Goal: Feedback & Contribution: Leave review/rating

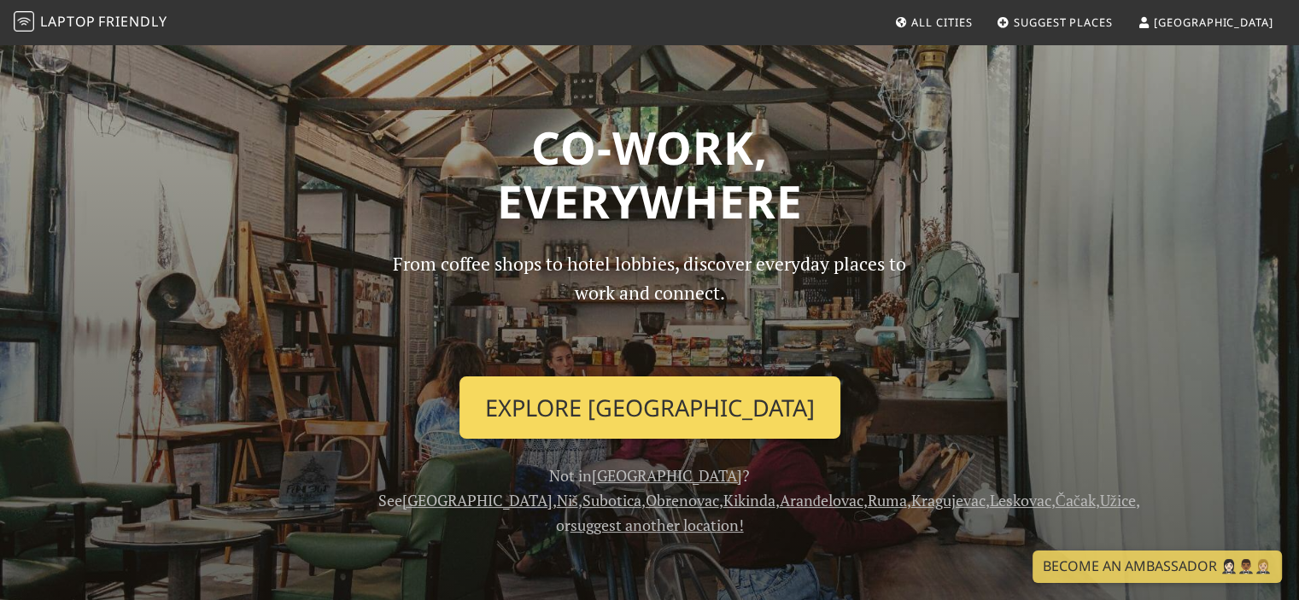
click at [652, 395] on link "Explore Belgrade" at bounding box center [649, 408] width 381 height 63
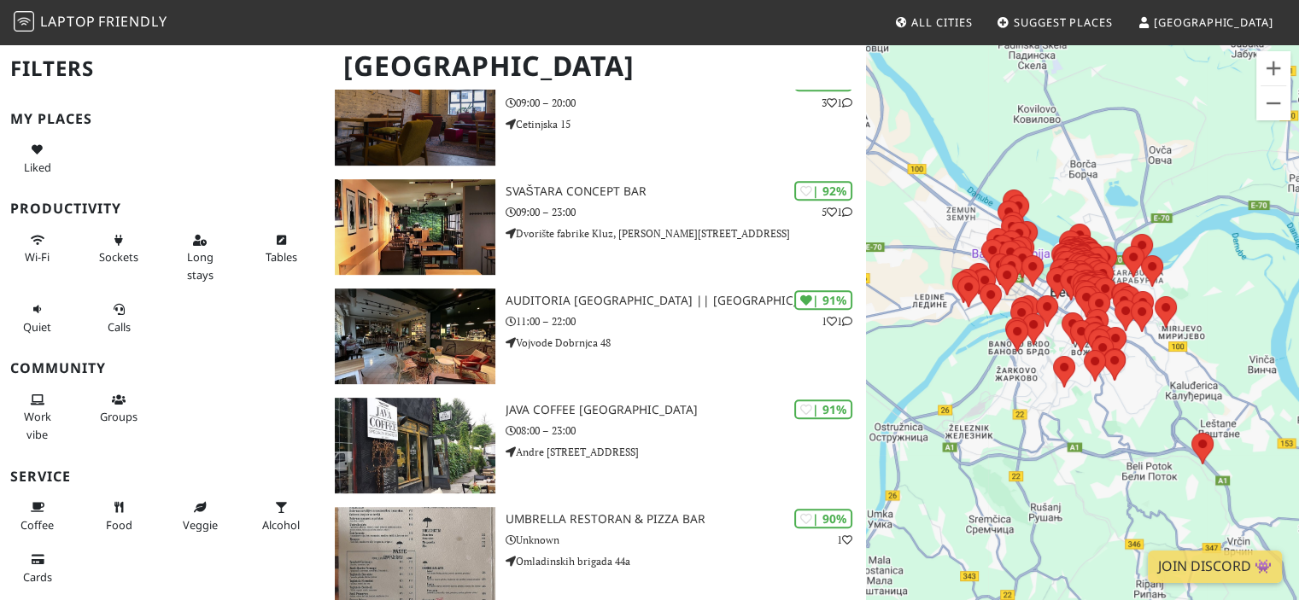
scroll to position [5978, 0]
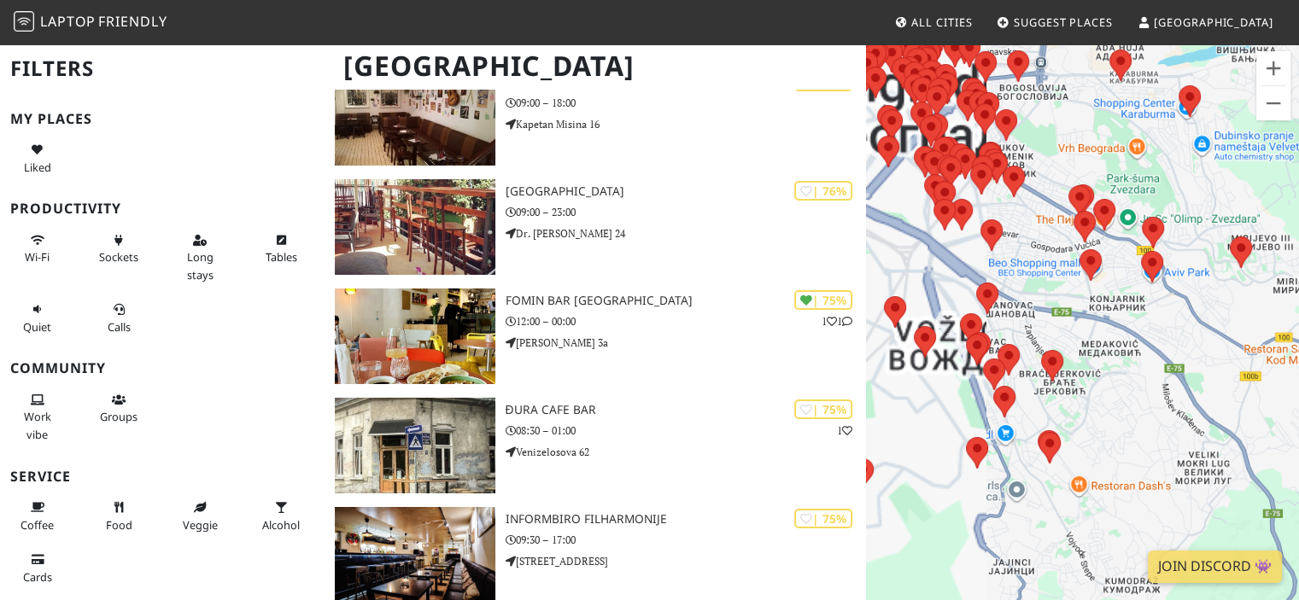
drag, startPoint x: 1072, startPoint y: 299, endPoint x: 1214, endPoint y: 336, distance: 147.3
click at [1227, 336] on div at bounding box center [1082, 343] width 433 height 600
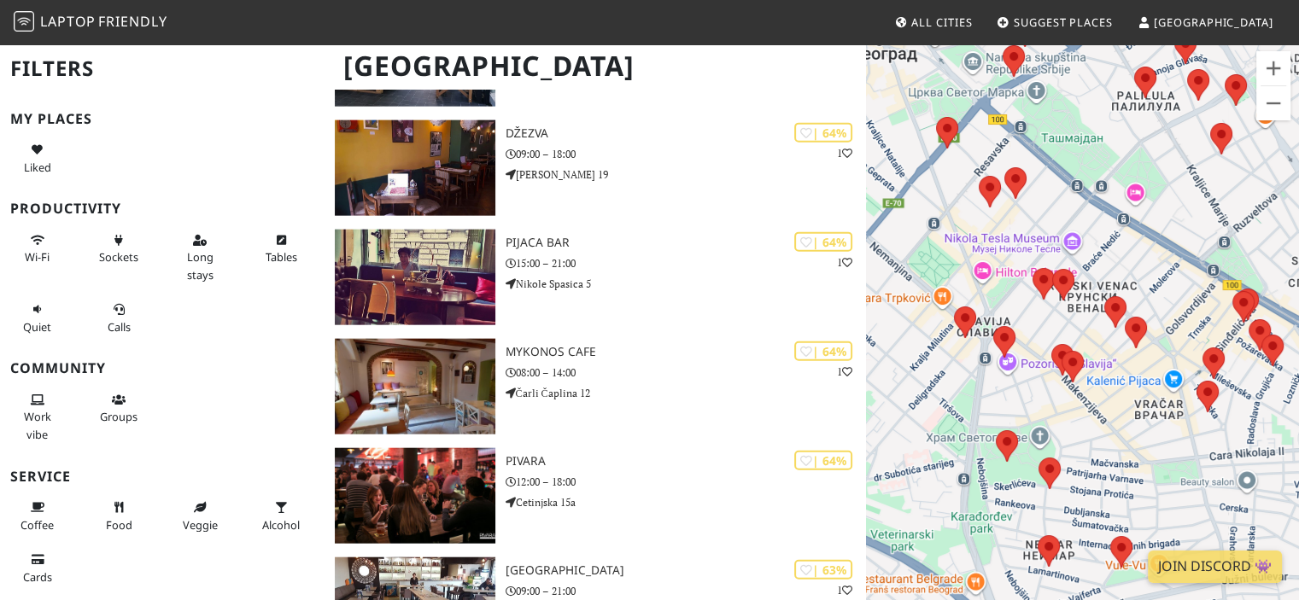
scroll to position [10498, 0]
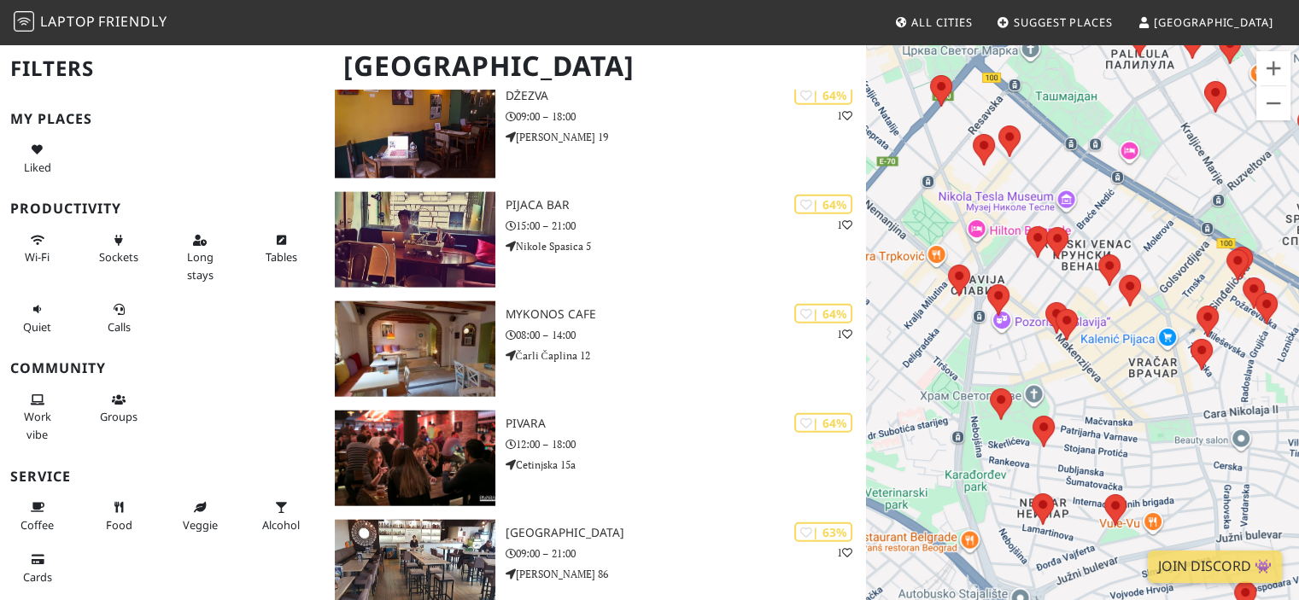
drag, startPoint x: 1105, startPoint y: 424, endPoint x: 1085, endPoint y: 347, distance: 80.4
click at [1097, 367] on div at bounding box center [1082, 343] width 433 height 600
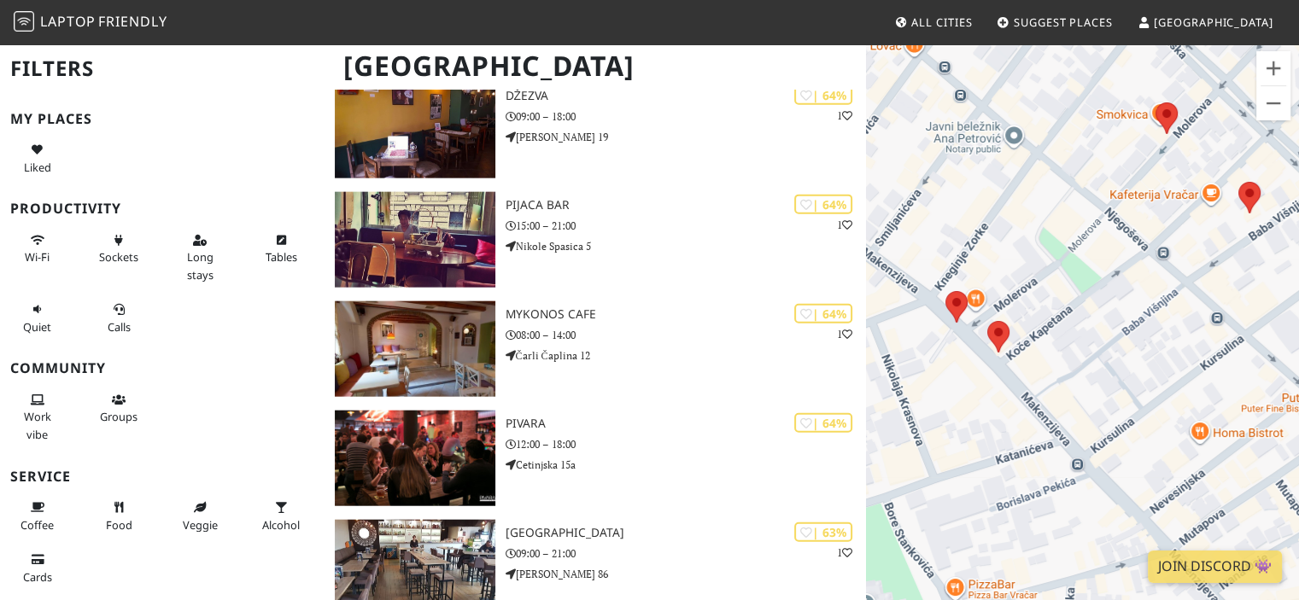
drag, startPoint x: 997, startPoint y: 313, endPoint x: 1042, endPoint y: 298, distance: 47.8
click at [1033, 296] on div at bounding box center [1082, 343] width 433 height 600
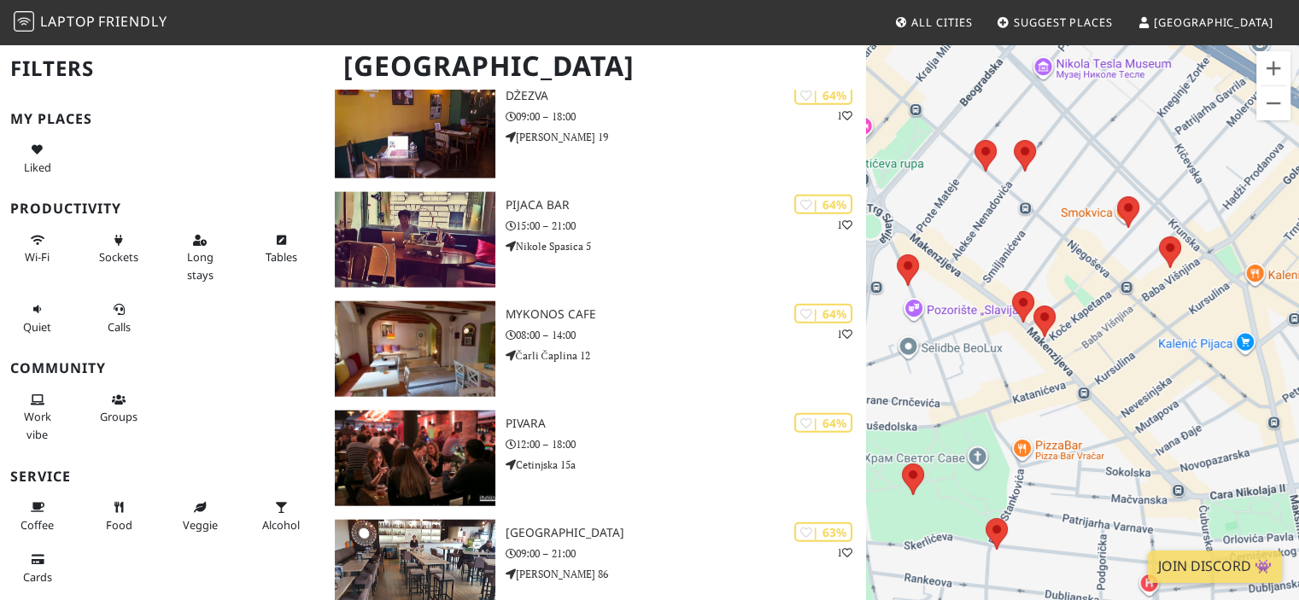
click at [1101, 375] on div at bounding box center [1082, 343] width 433 height 600
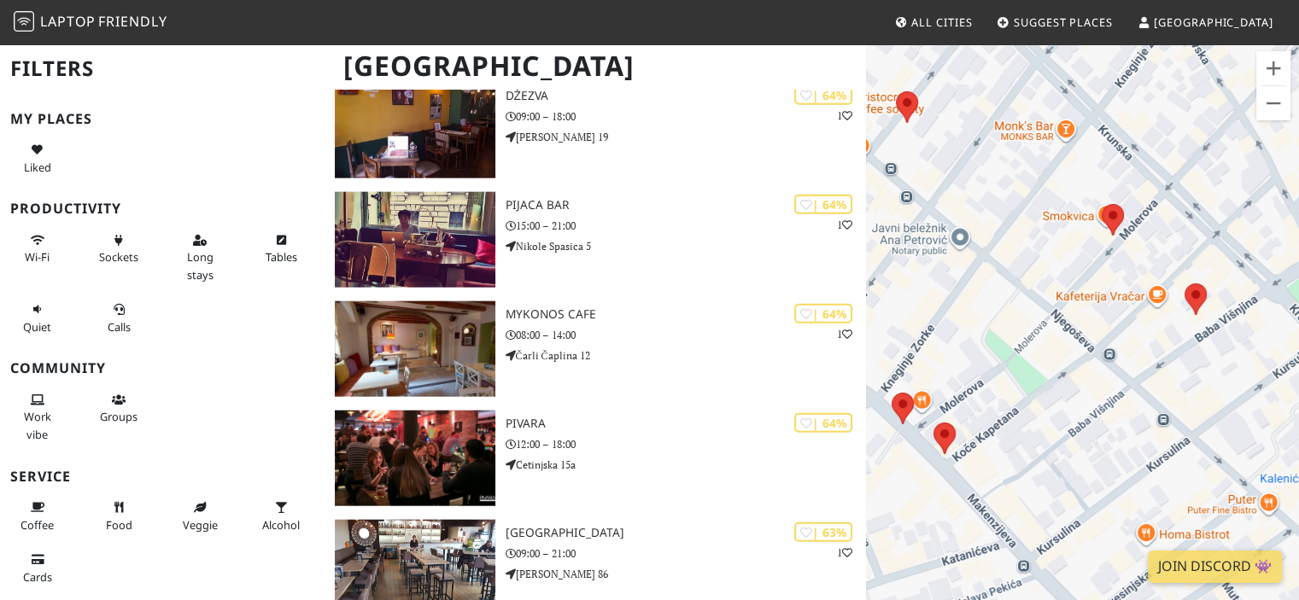
click at [1113, 27] on span "Suggest Places" at bounding box center [1063, 22] width 99 height 15
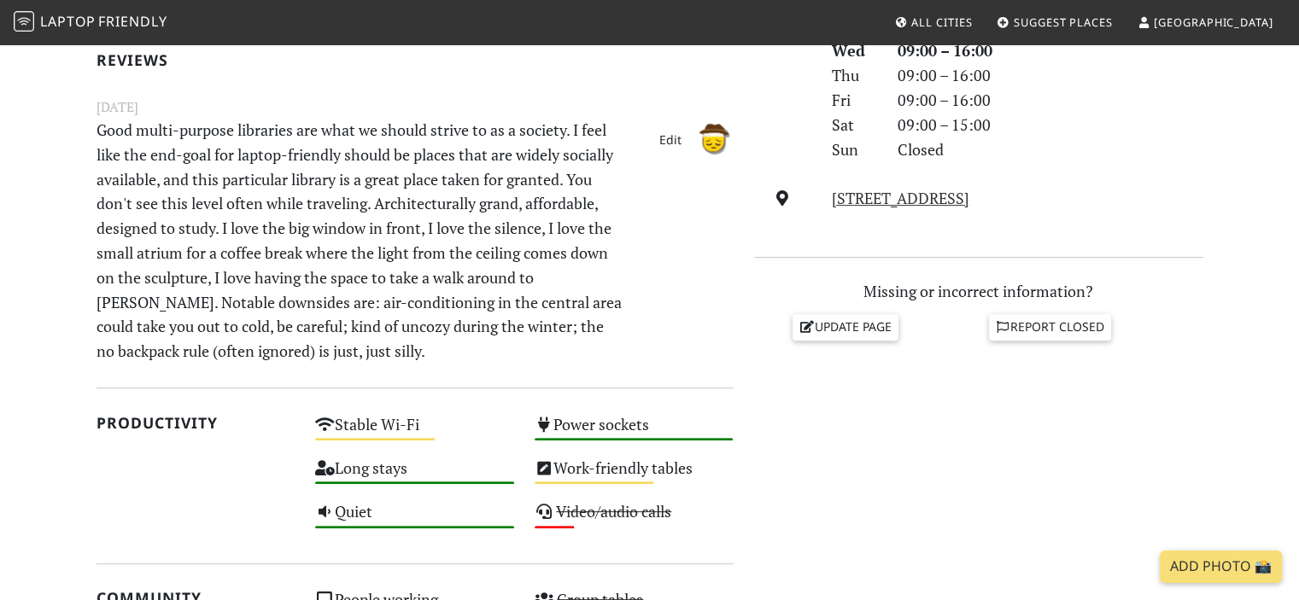
scroll to position [512, 0]
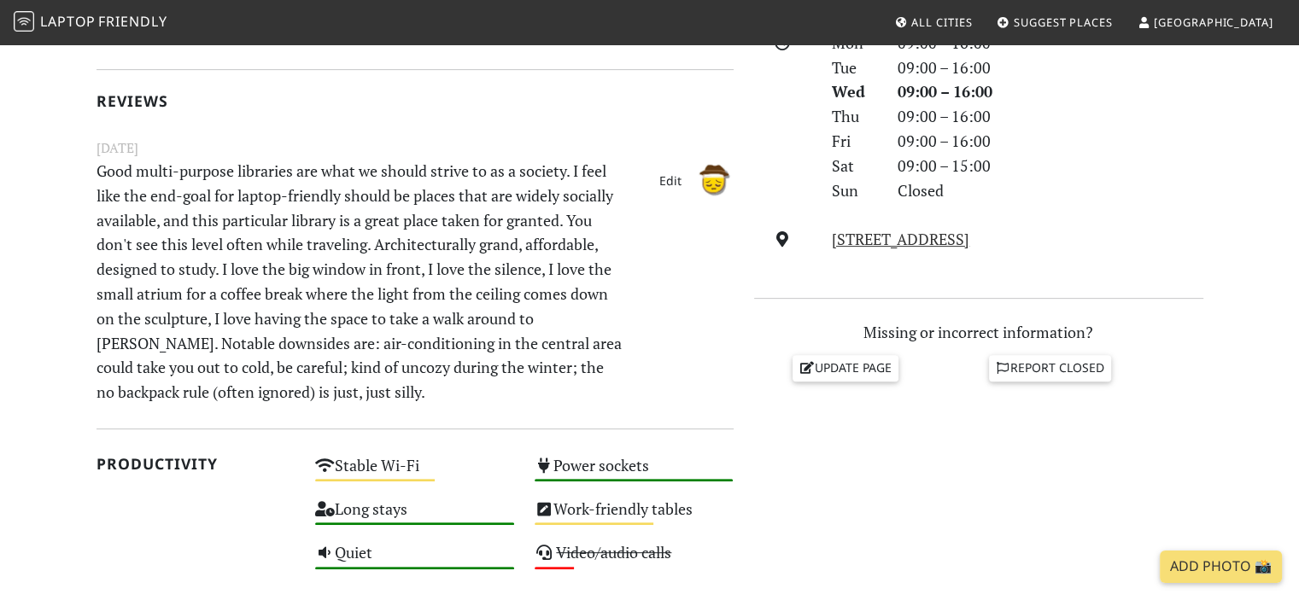
drag, startPoint x: 532, startPoint y: 293, endPoint x: 442, endPoint y: 310, distance: 92.1
click at [442, 308] on p "Good multi-purpose libraries are what we should strive to as a society. I feel …" at bounding box center [360, 282] width 548 height 246
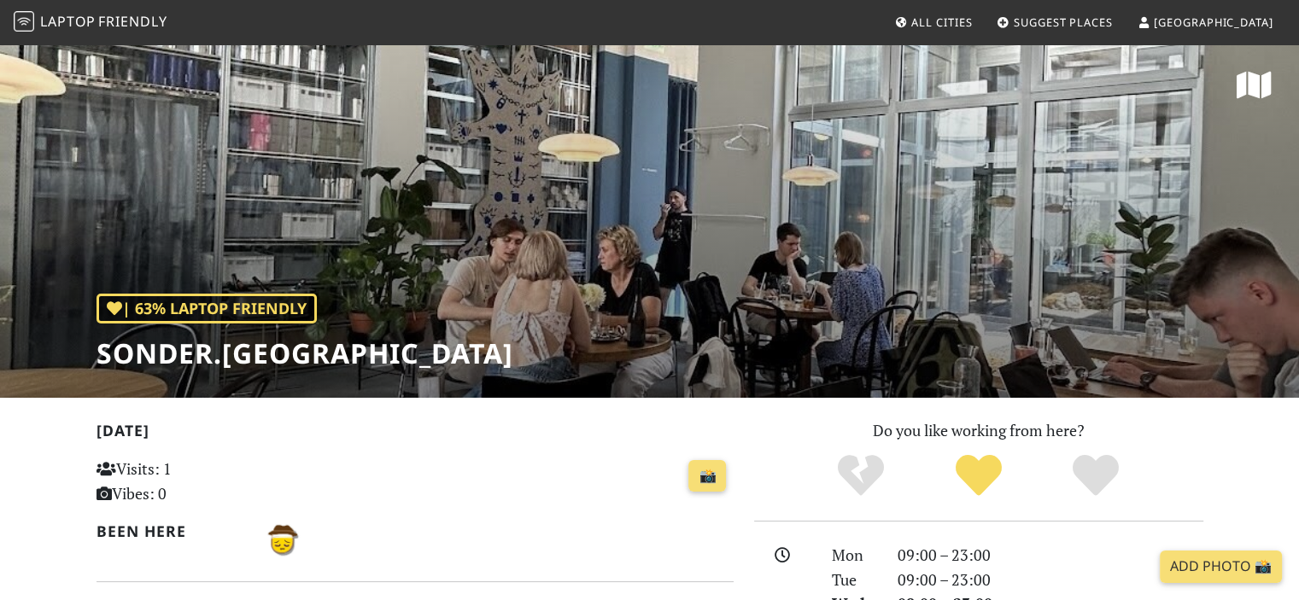
drag, startPoint x: 261, startPoint y: 267, endPoint x: 294, endPoint y: 225, distance: 53.0
click at [253, 242] on div "| 63% Laptop Friendly Sonder.[GEOGRAPHIC_DATA]" at bounding box center [649, 220] width 1299 height 355
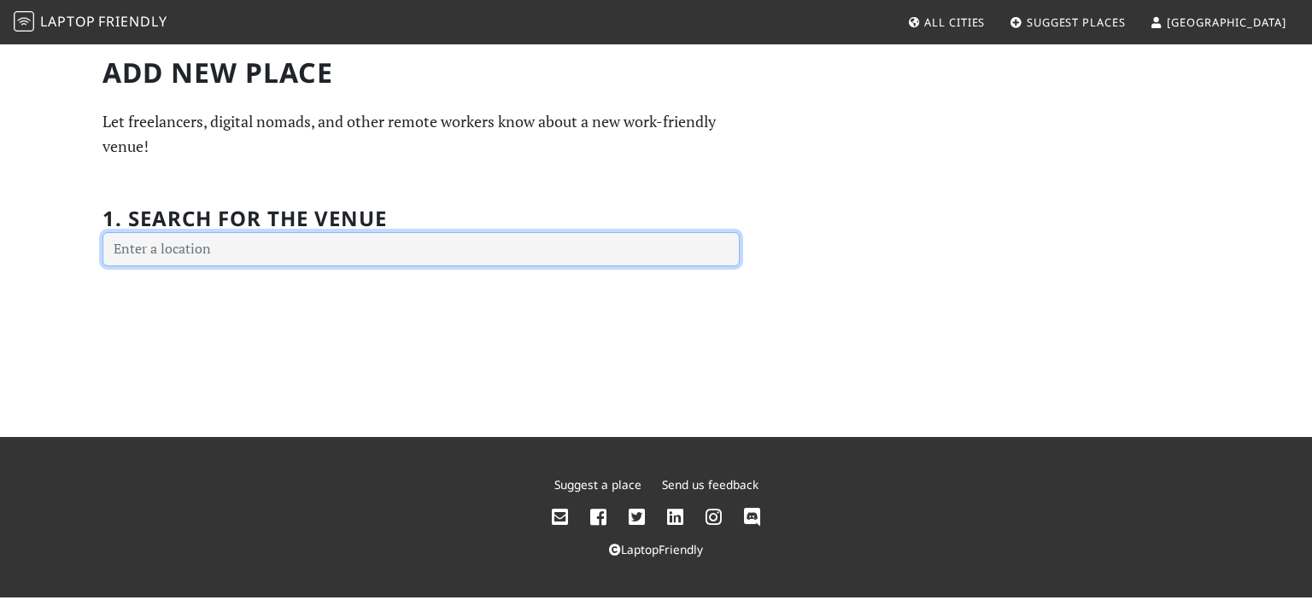
click at [232, 262] on input "text" at bounding box center [420, 249] width 637 height 34
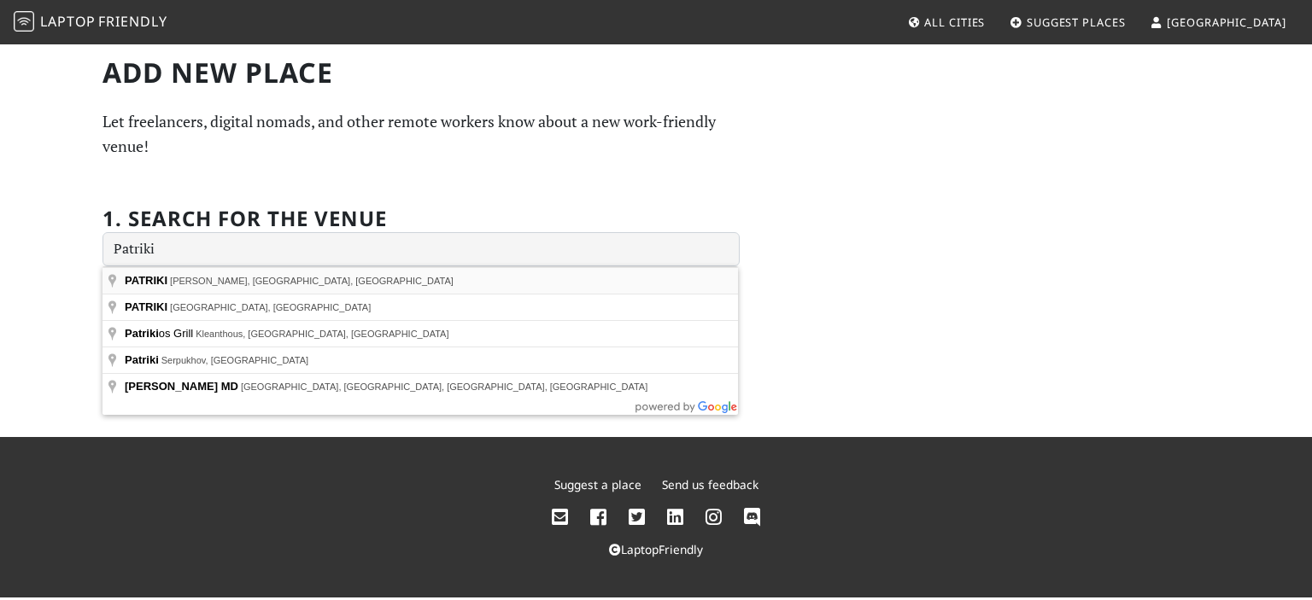
type input "PATRIKI, Njegoševa, Belgrade, Serbia"
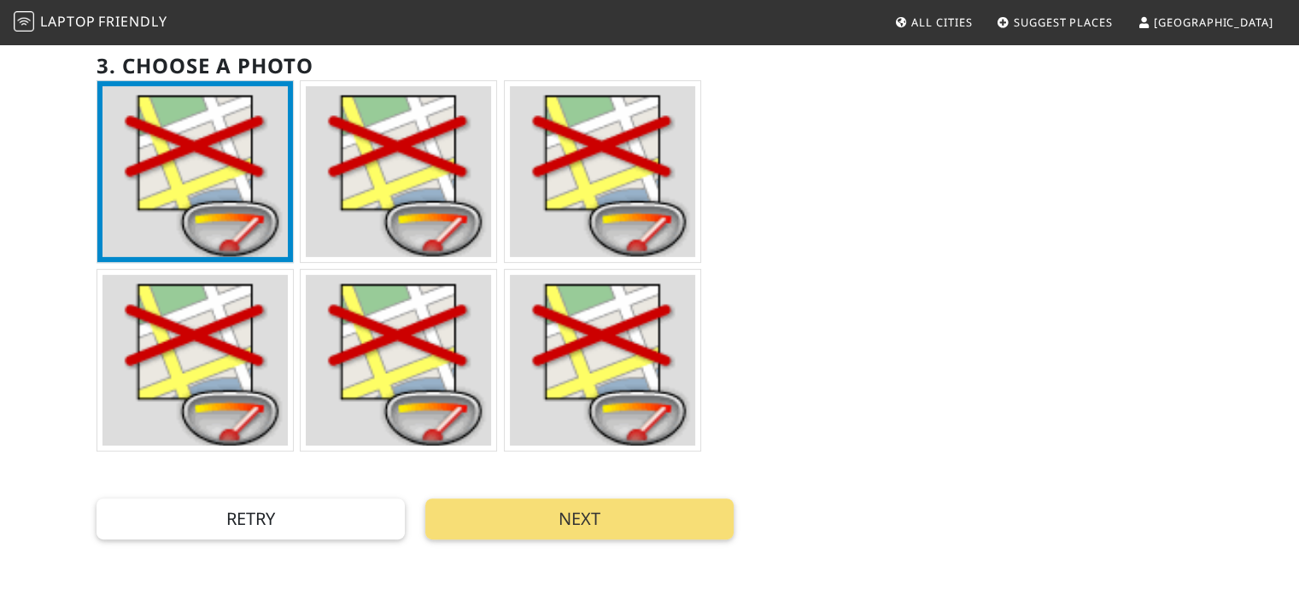
scroll to position [512, 0]
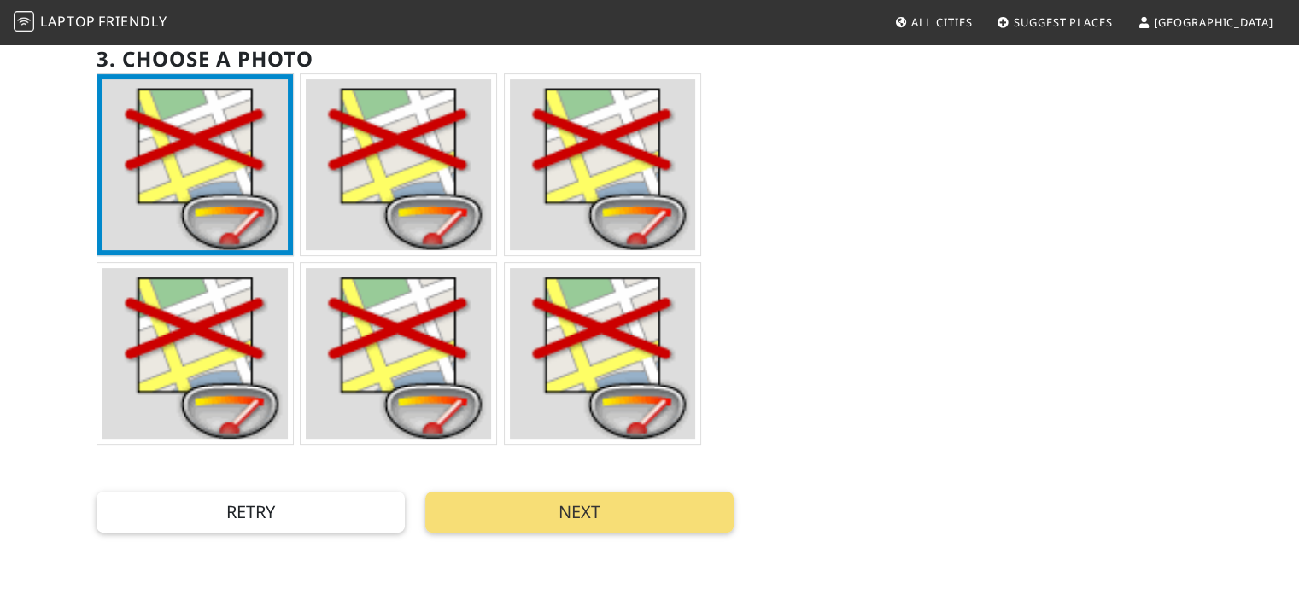
drag, startPoint x: 891, startPoint y: 254, endPoint x: 769, endPoint y: 301, distance: 130.4
click at [771, 301] on div "Add new Place Let freelancers, digital nomads, and other remote workers know ab…" at bounding box center [649, 39] width 1127 height 990
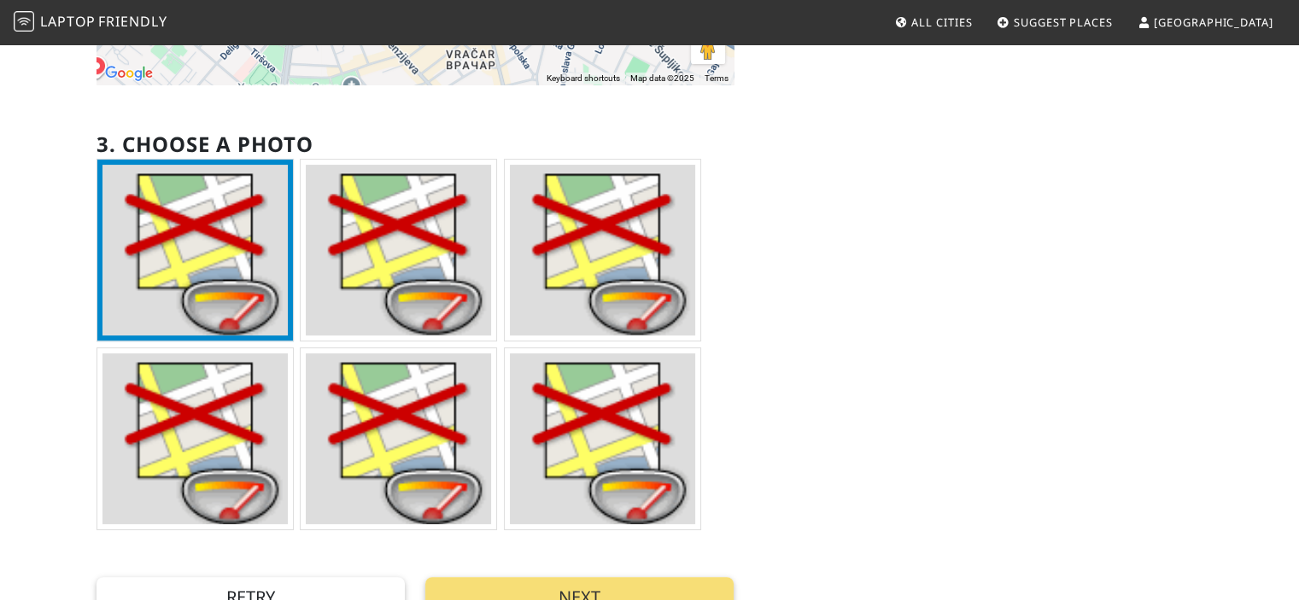
drag, startPoint x: 834, startPoint y: 310, endPoint x: 747, endPoint y: 342, distance: 92.2
click at [748, 342] on div "Add new Place Let freelancers, digital nomads, and other remote workers know ab…" at bounding box center [649, 124] width 1127 height 990
click at [618, 401] on img at bounding box center [602, 439] width 185 height 171
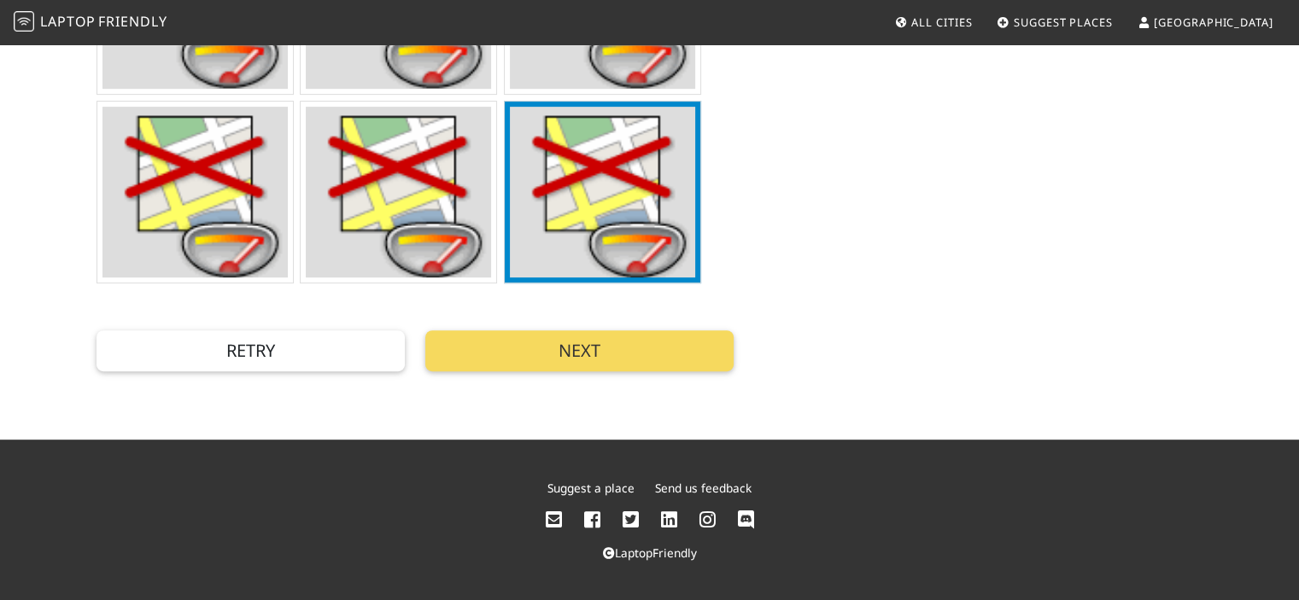
click at [642, 336] on button "Next" at bounding box center [579, 351] width 308 height 41
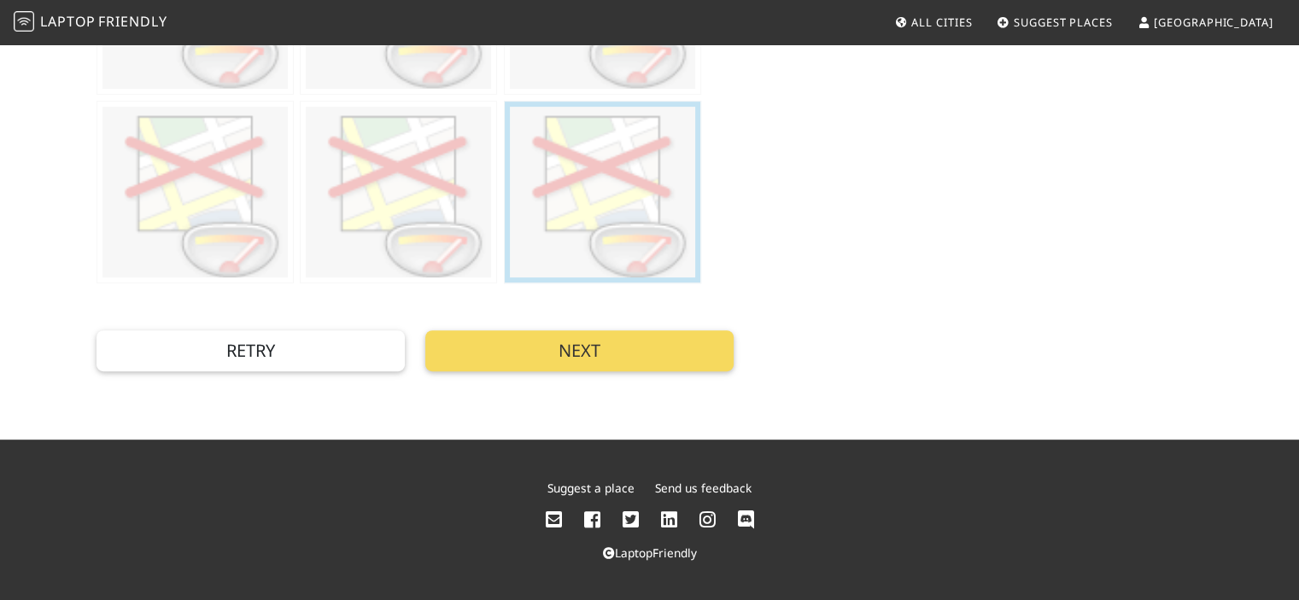
scroll to position [85, 0]
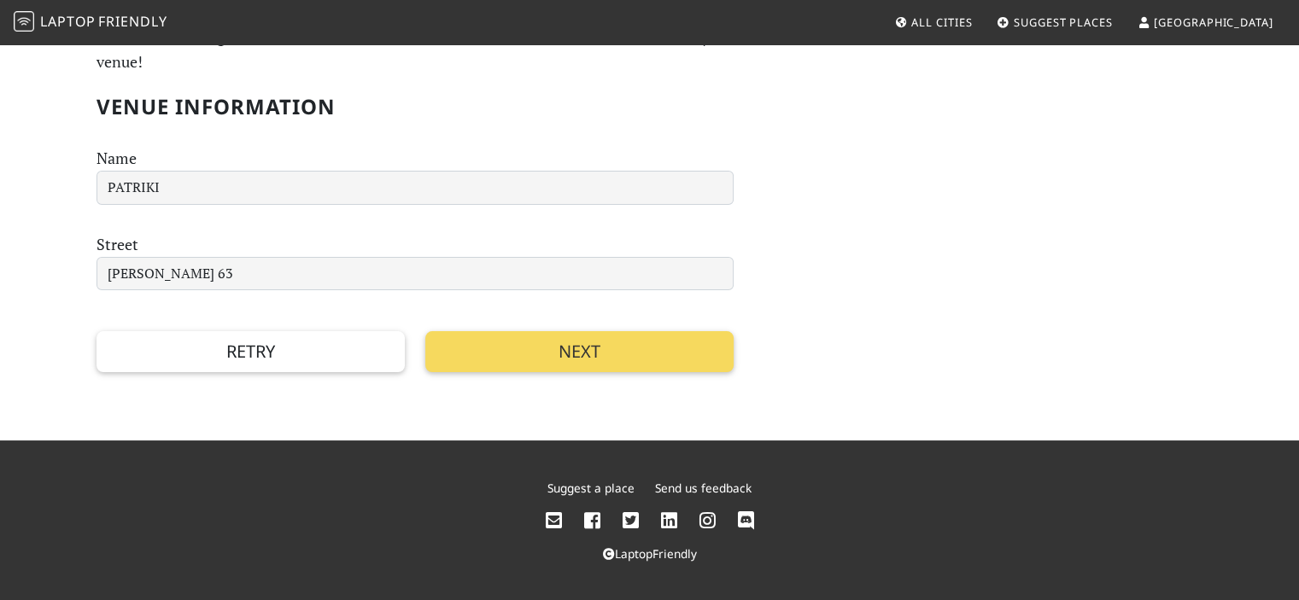
click at [564, 354] on button "Next" at bounding box center [579, 351] width 308 height 41
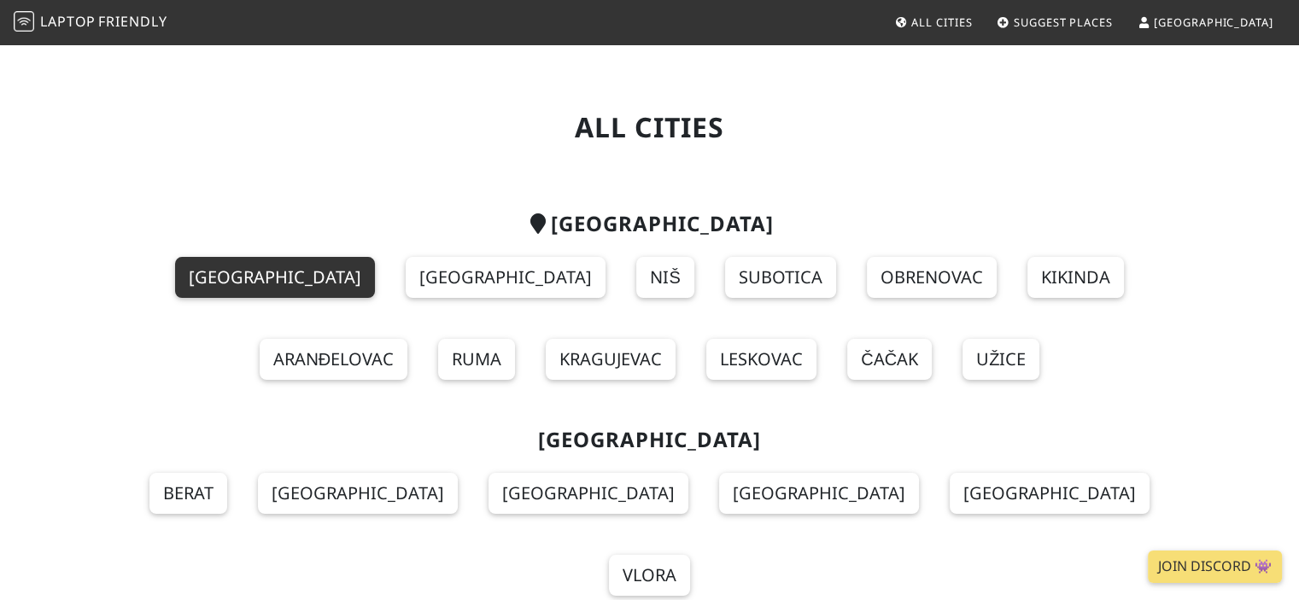
click at [180, 280] on link "Belgrade" at bounding box center [275, 277] width 200 height 41
click at [176, 277] on link "Belgrade" at bounding box center [275, 277] width 200 height 41
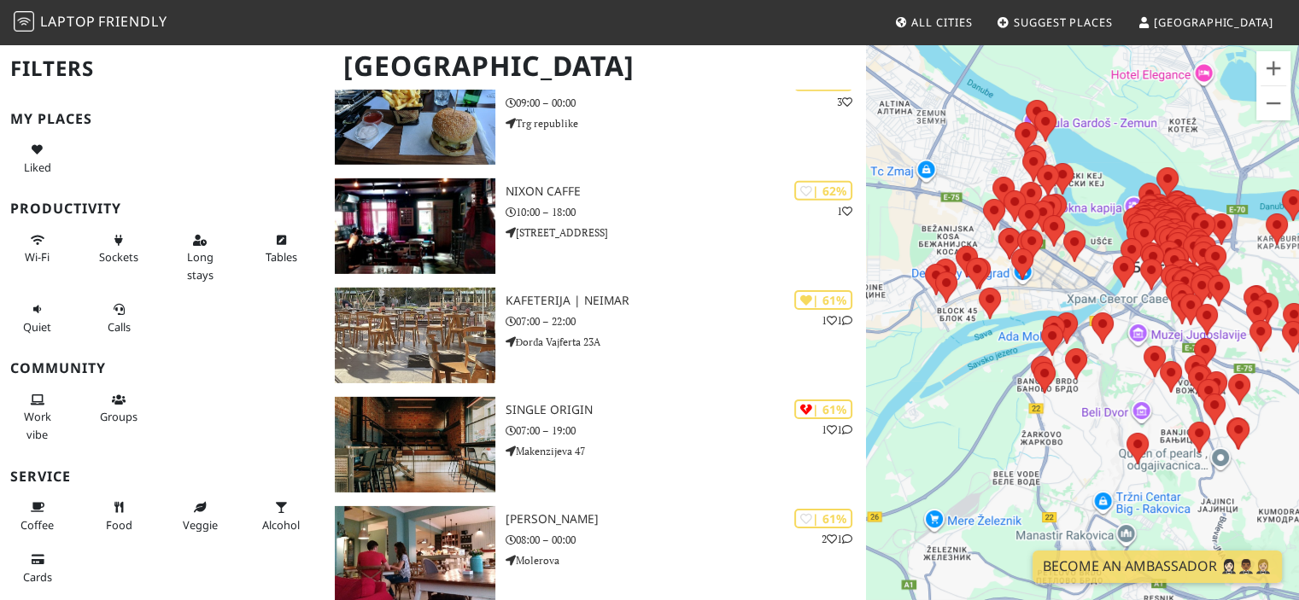
scroll to position [15868, 0]
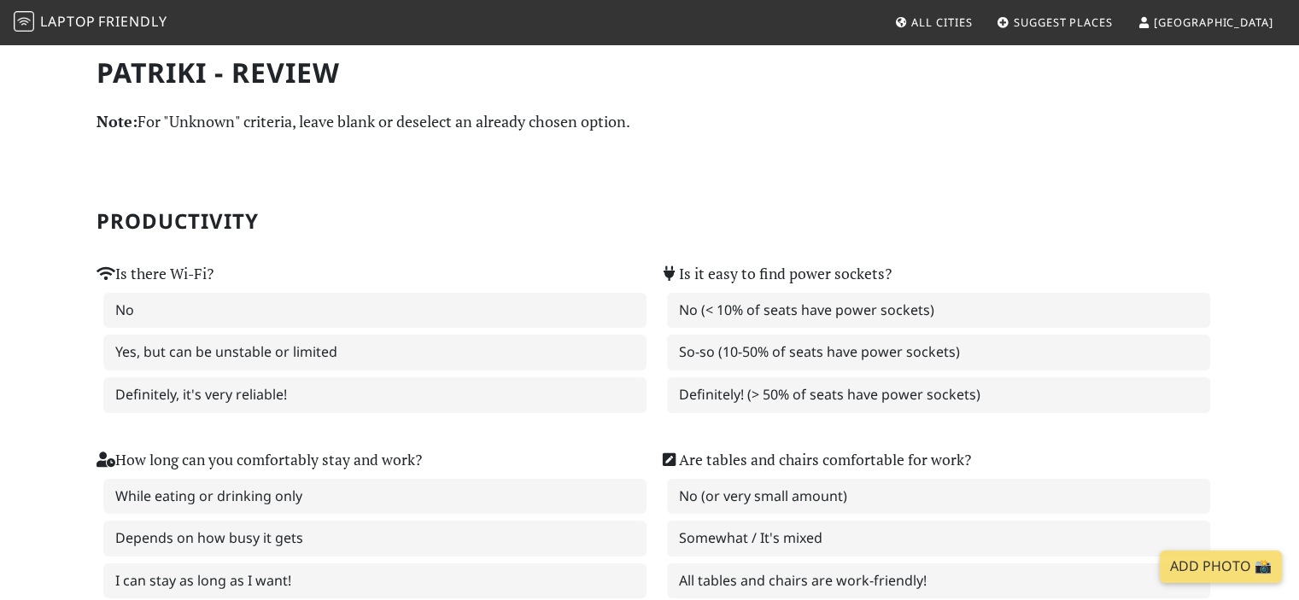
drag, startPoint x: 536, startPoint y: 250, endPoint x: 452, endPoint y: 242, distance: 85.0
click at [453, 241] on div "Is there Wi-Fi? No Yes, but can be unstable or limited Definitely, it's very re…" at bounding box center [368, 327] width 564 height 186
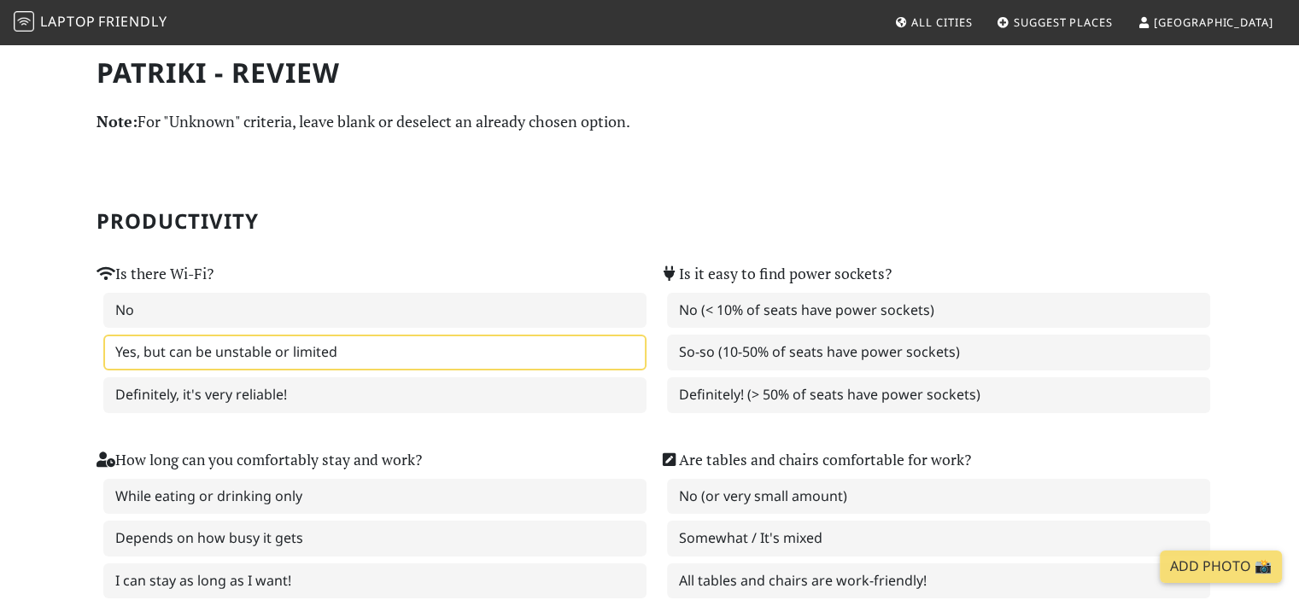
click at [418, 350] on label "Yes, but can be unstable or limited" at bounding box center [374, 353] width 543 height 36
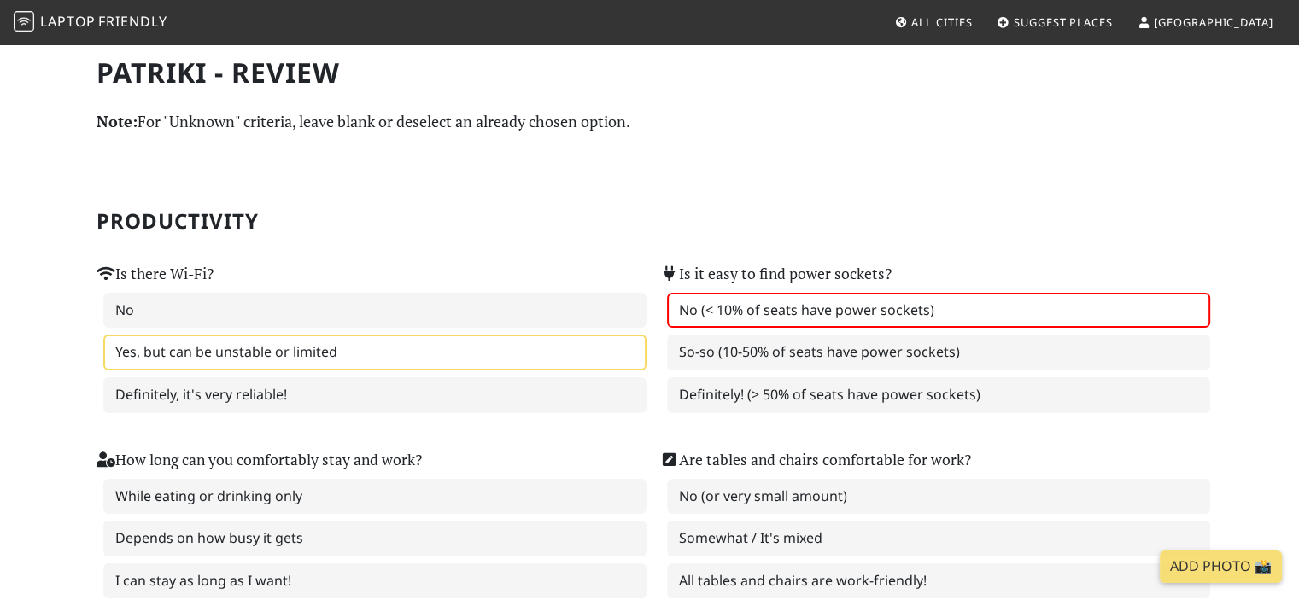
click at [881, 307] on label "No (< 10% of seats have power sockets)" at bounding box center [938, 311] width 543 height 36
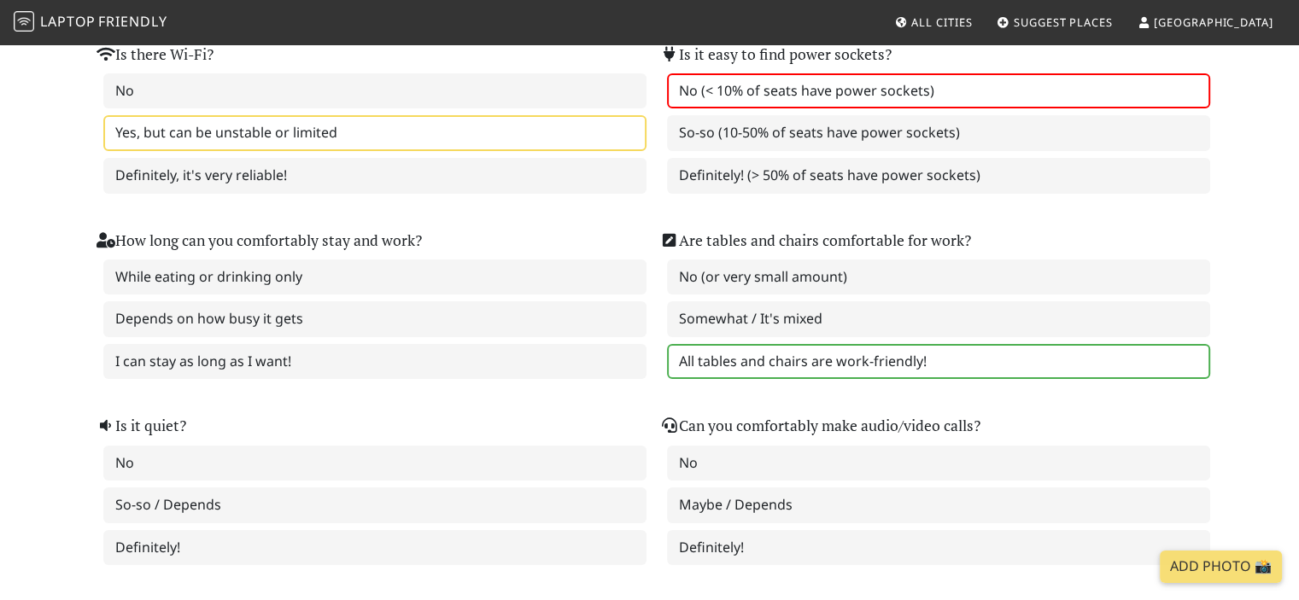
scroll to position [256, 0]
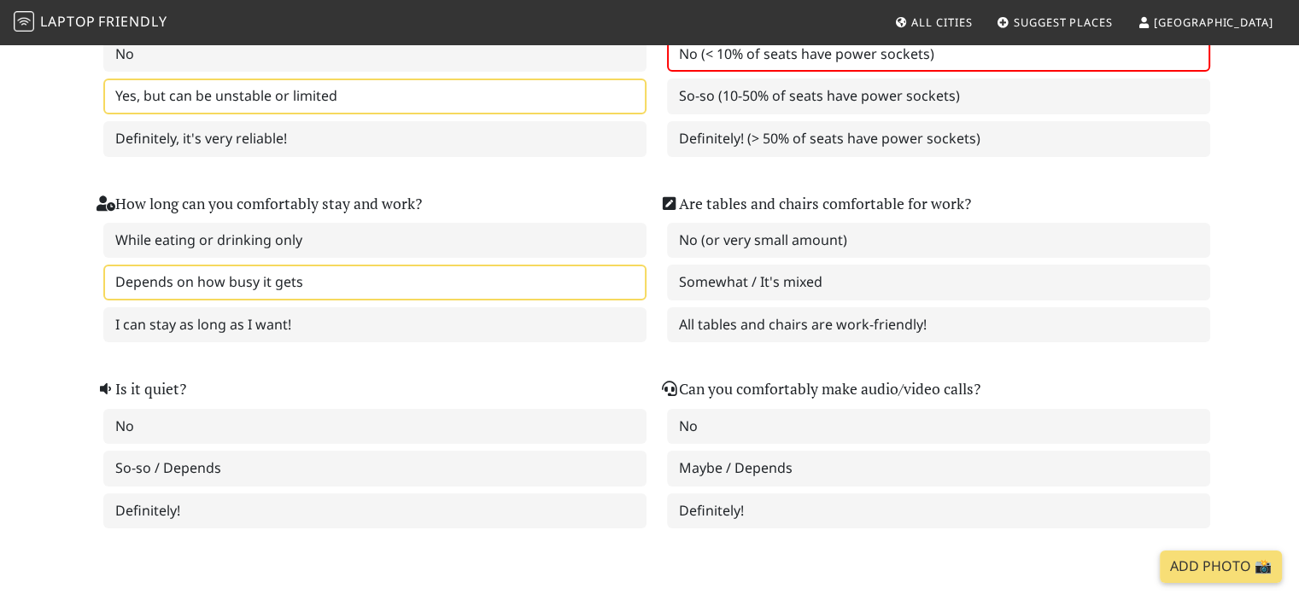
click at [478, 278] on label "Depends on how busy it gets" at bounding box center [374, 283] width 543 height 36
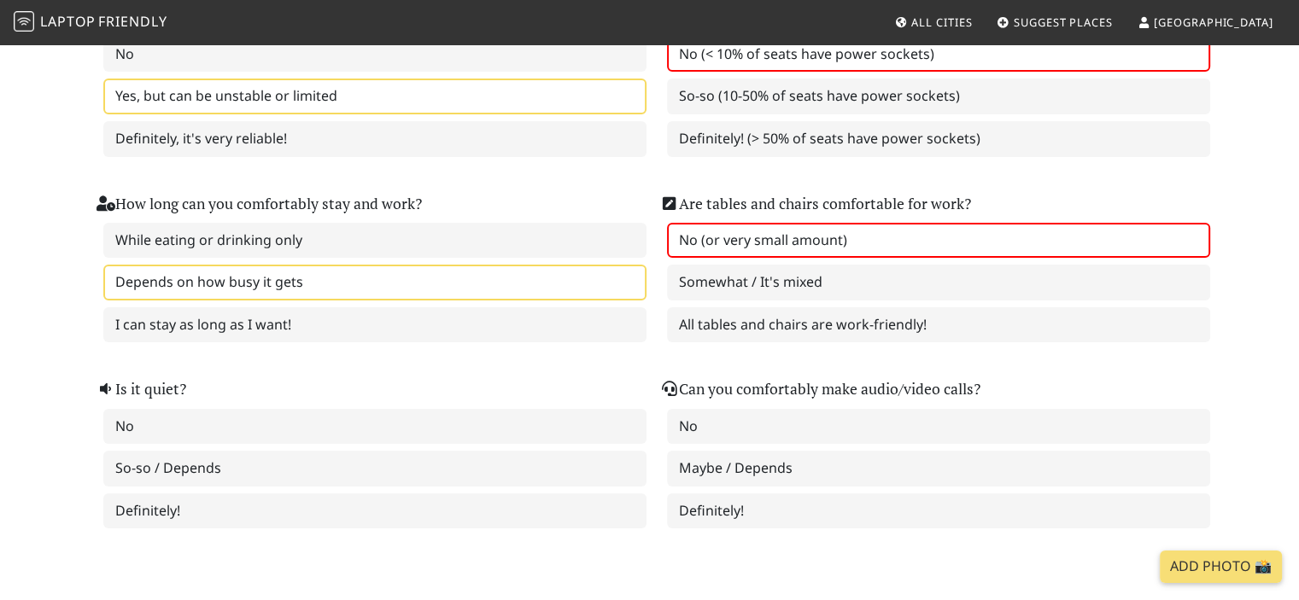
click at [891, 235] on label "No (or very small amount)" at bounding box center [938, 241] width 543 height 36
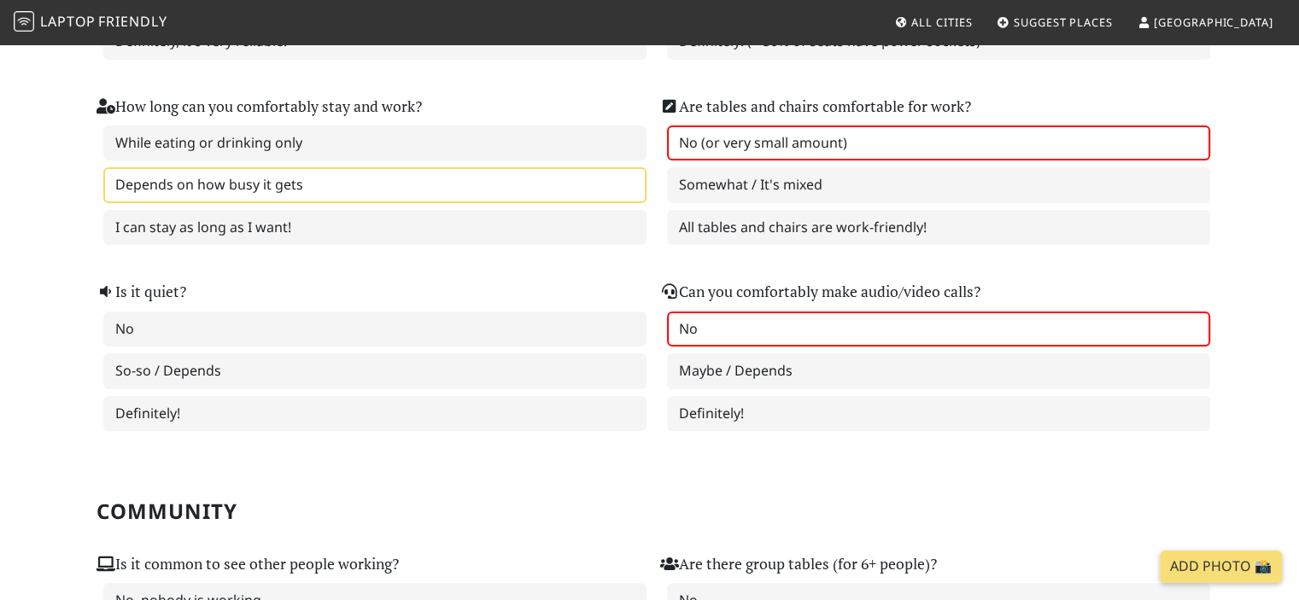
scroll to position [427, 0]
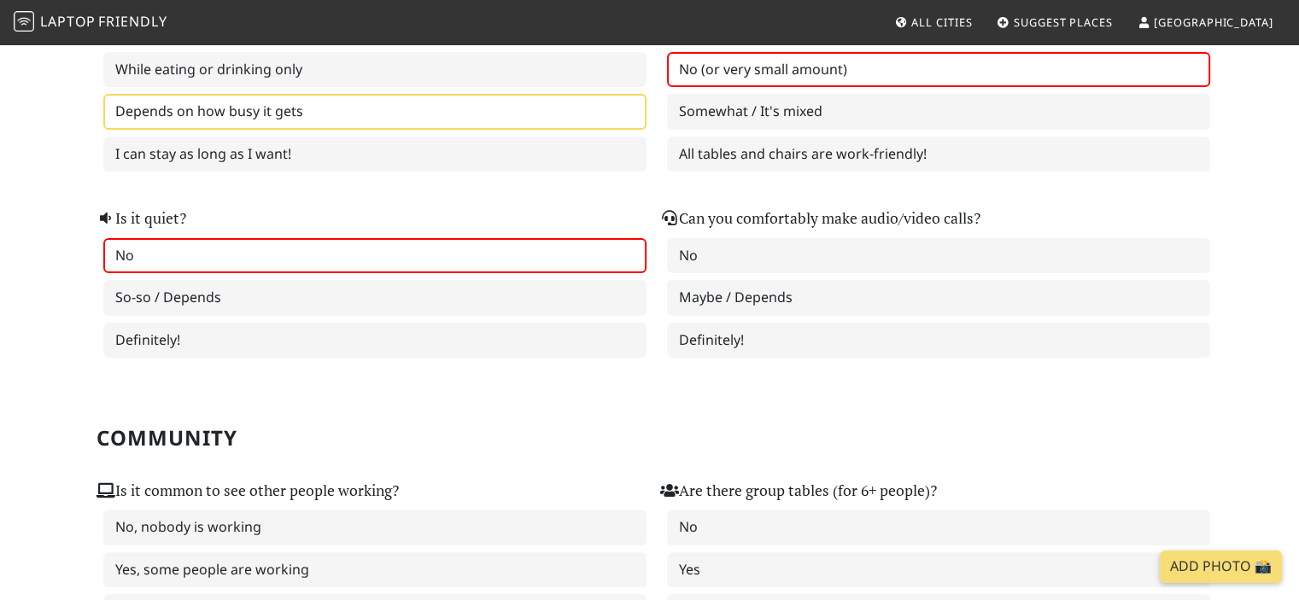
click at [466, 258] on label "No" at bounding box center [374, 256] width 543 height 36
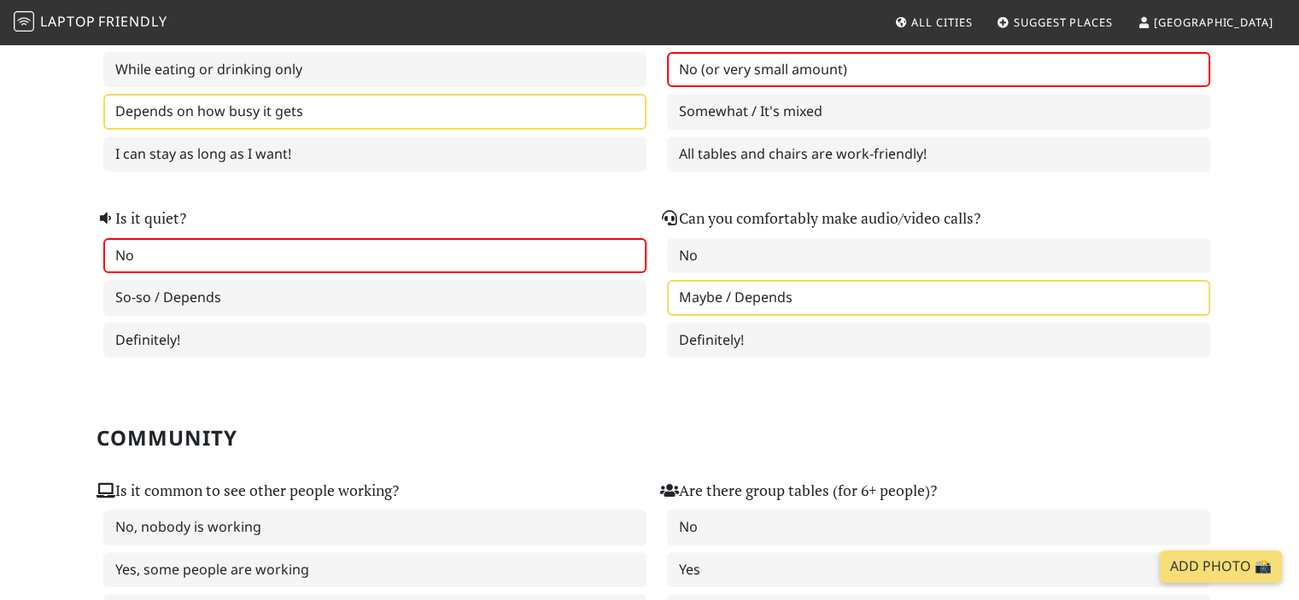
click at [752, 289] on label "Maybe / Depends" at bounding box center [938, 298] width 543 height 36
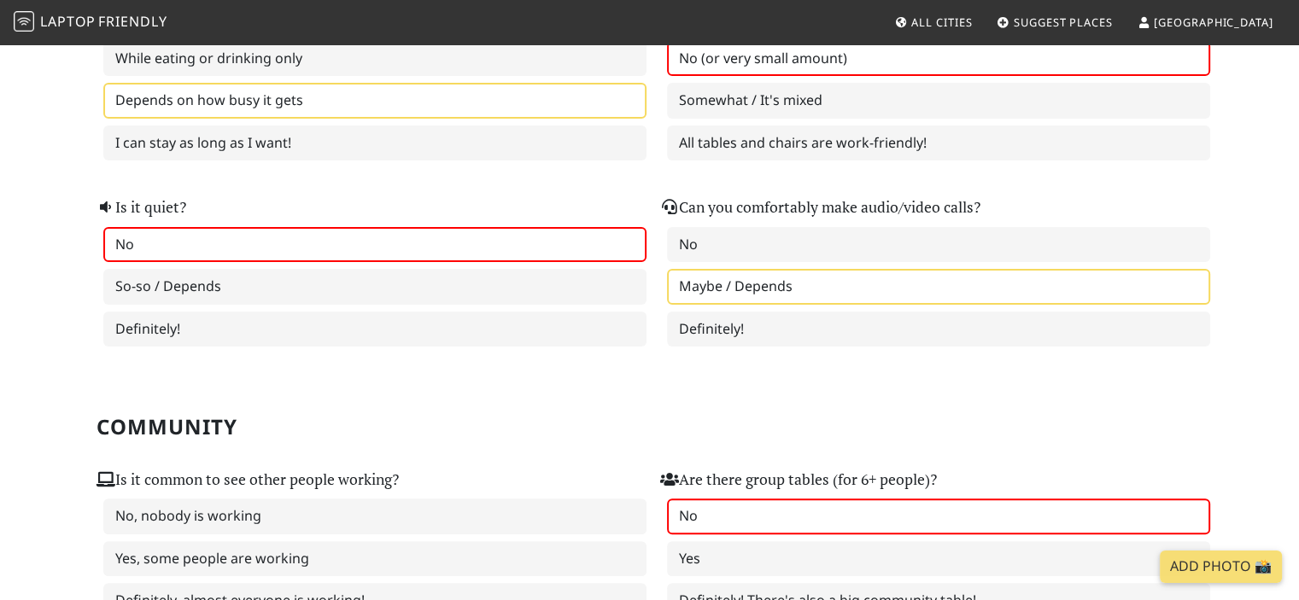
scroll to position [683, 0]
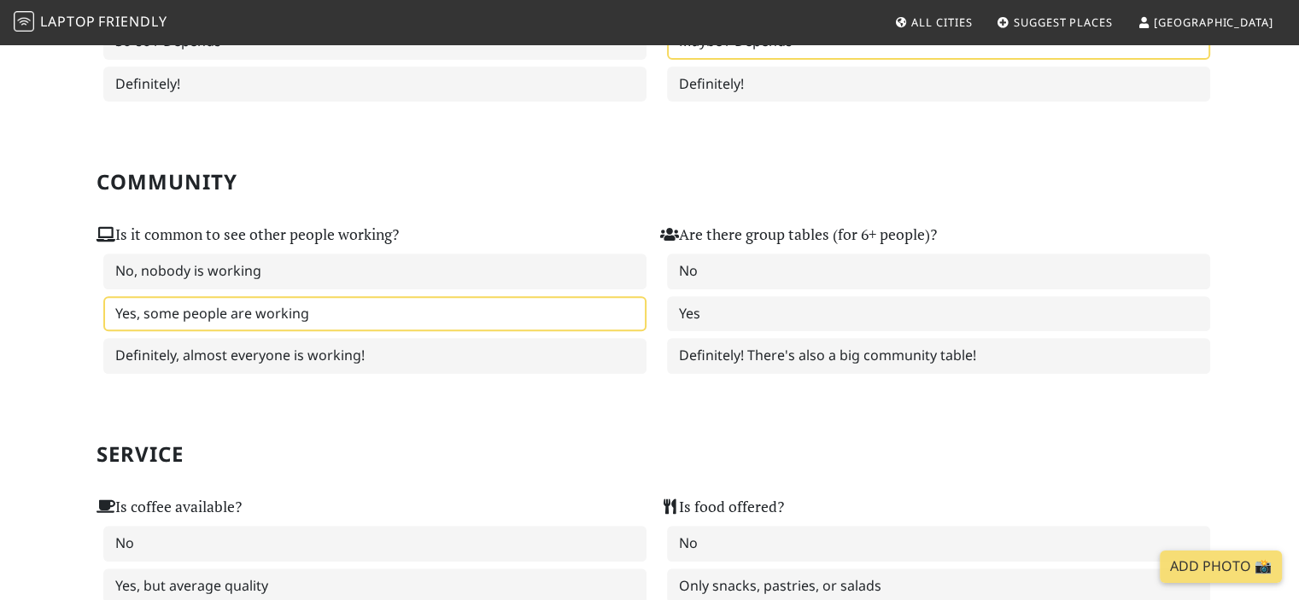
click at [500, 304] on label "Yes, some people are working" at bounding box center [374, 314] width 543 height 36
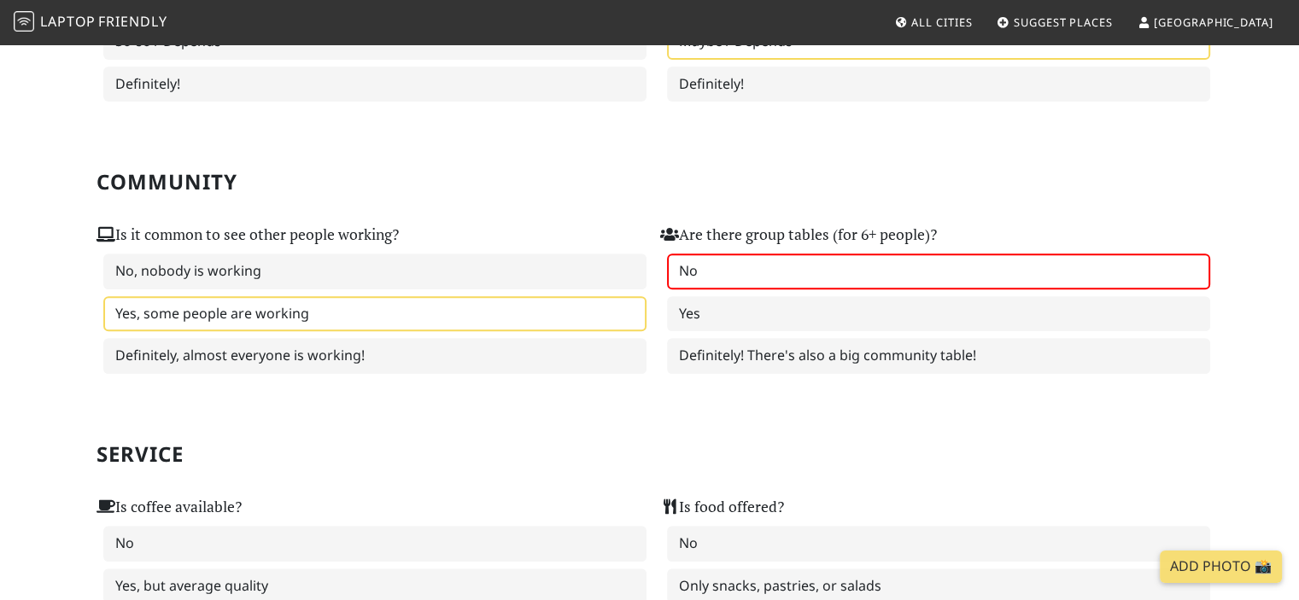
click at [775, 266] on label "No" at bounding box center [938, 272] width 543 height 36
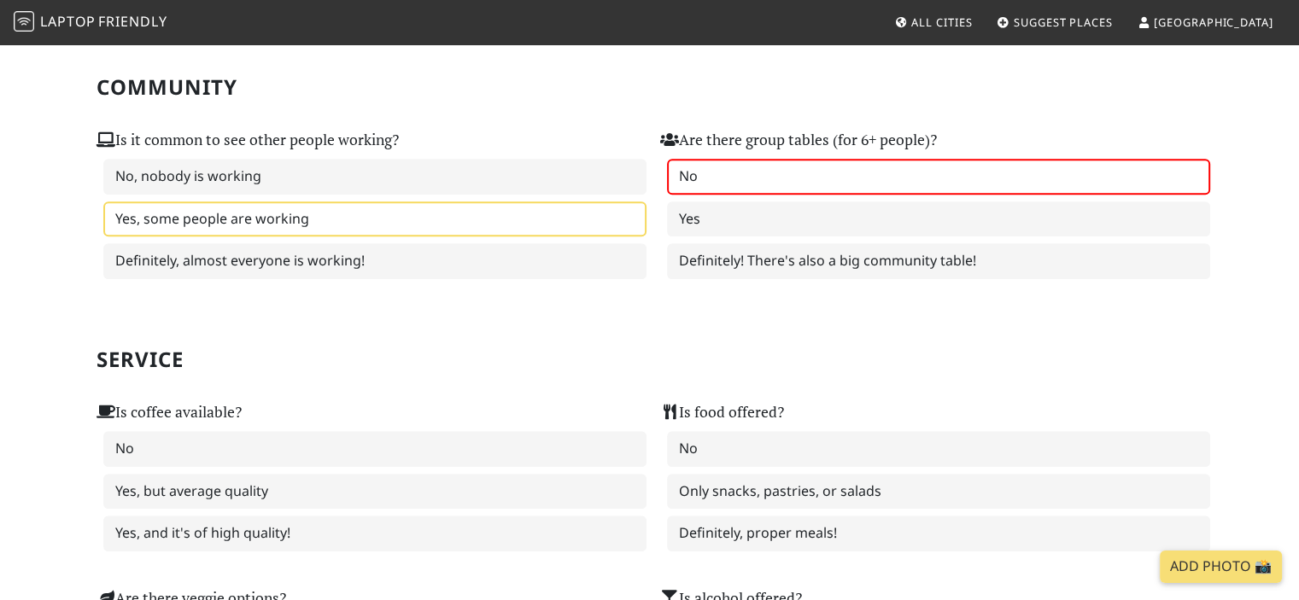
scroll to position [854, 0]
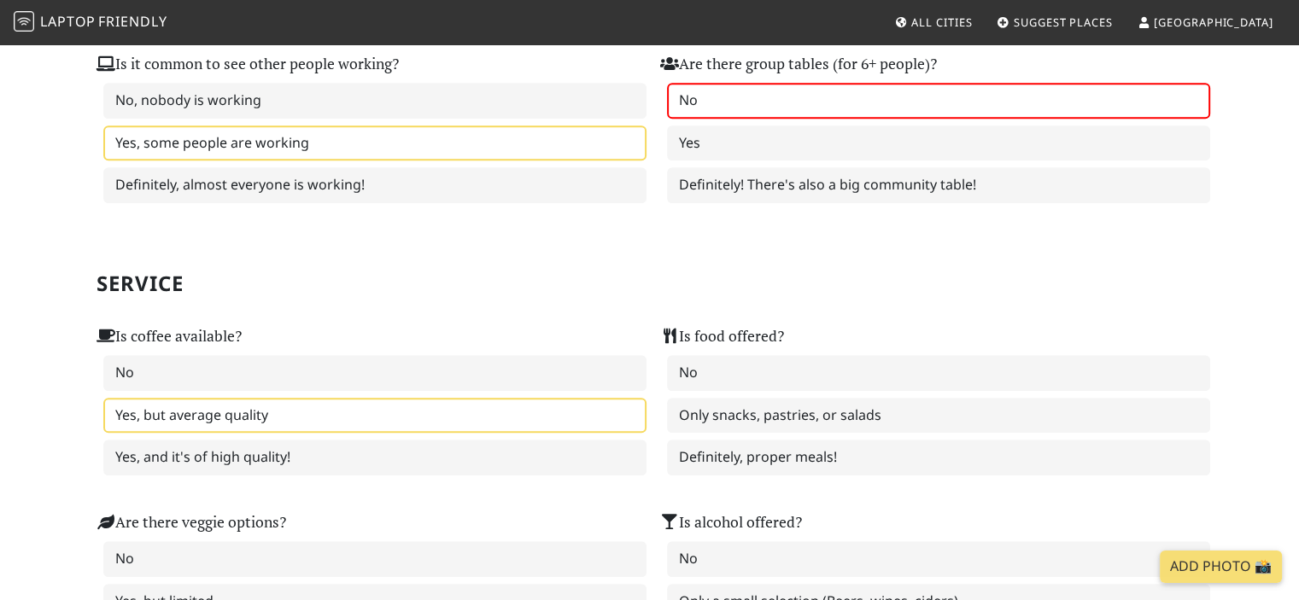
click at [451, 399] on label "Yes, but average quality" at bounding box center [374, 416] width 543 height 36
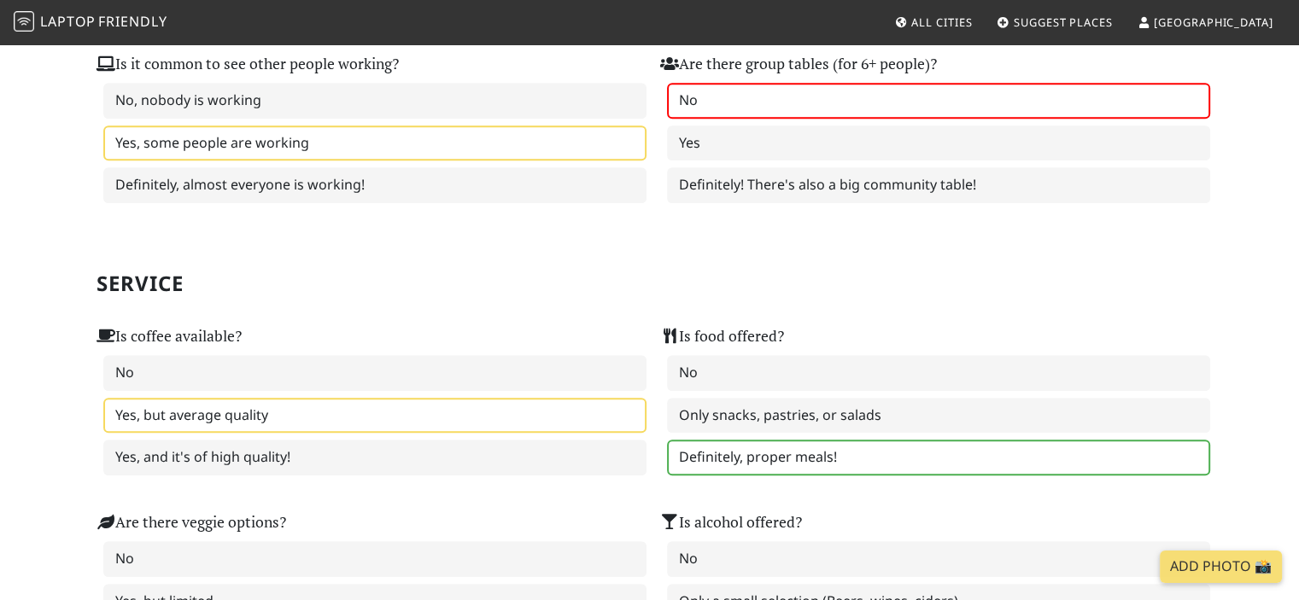
click at [767, 449] on label "Definitely, proper meals!" at bounding box center [938, 458] width 543 height 36
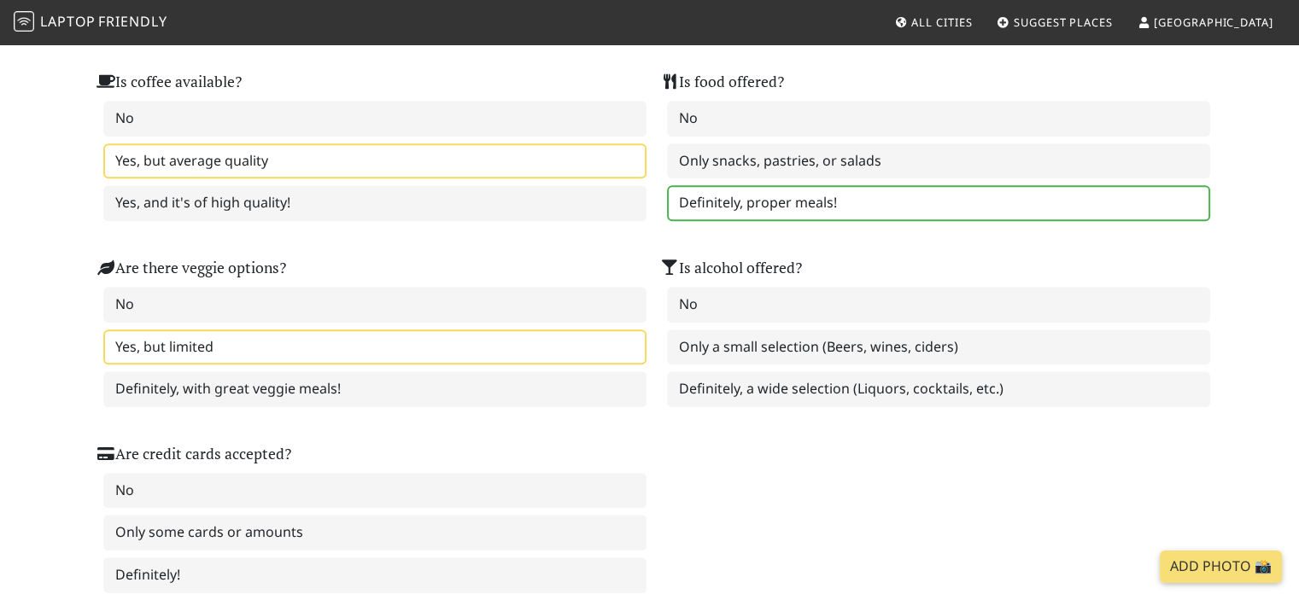
scroll to position [1110, 0]
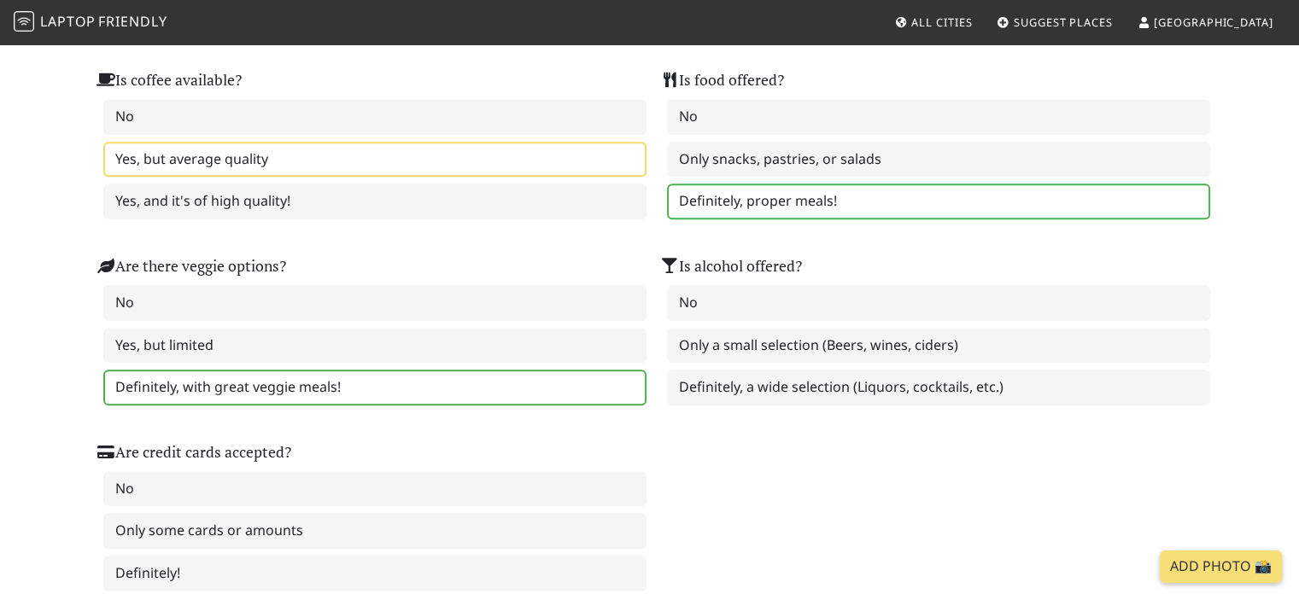
click at [441, 370] on label "Definitely, with great veggie meals!" at bounding box center [374, 388] width 543 height 36
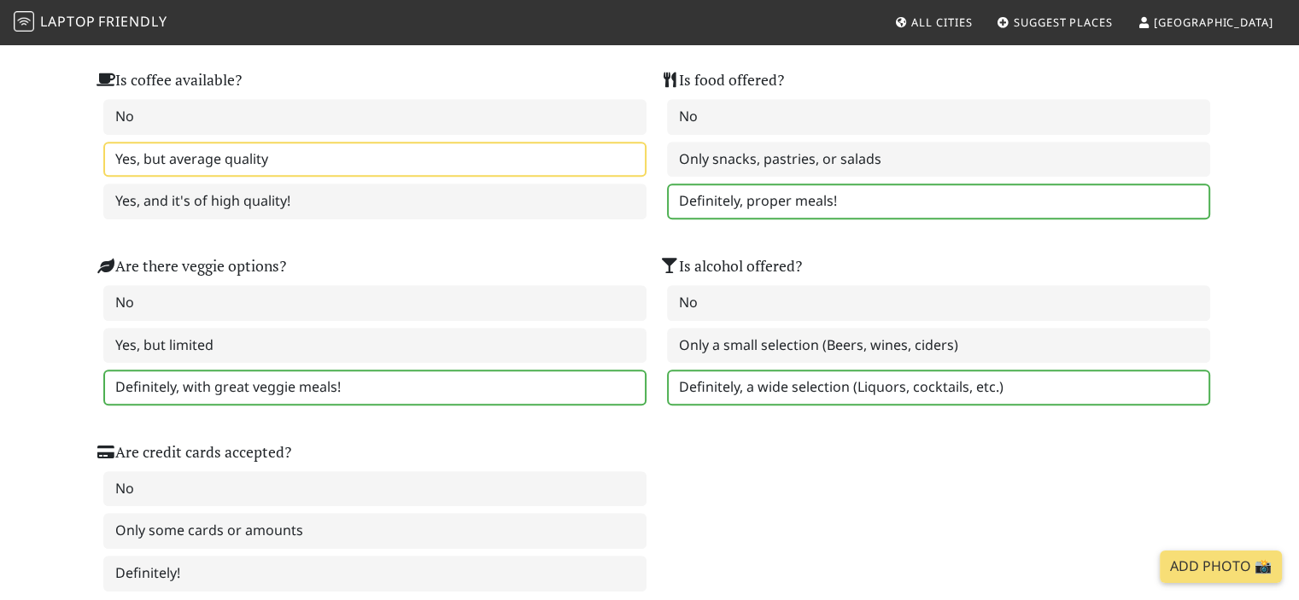
click at [769, 370] on label "Definitely, a wide selection (Liquors, cocktails, etc.)" at bounding box center [938, 388] width 543 height 36
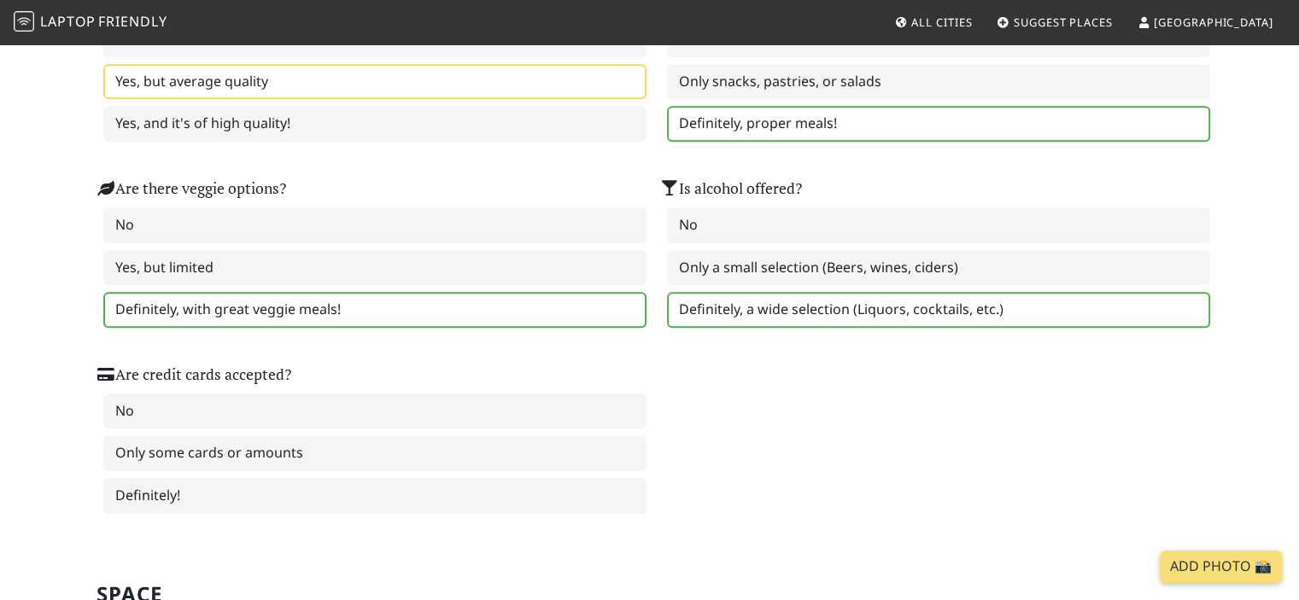
scroll to position [1281, 0]
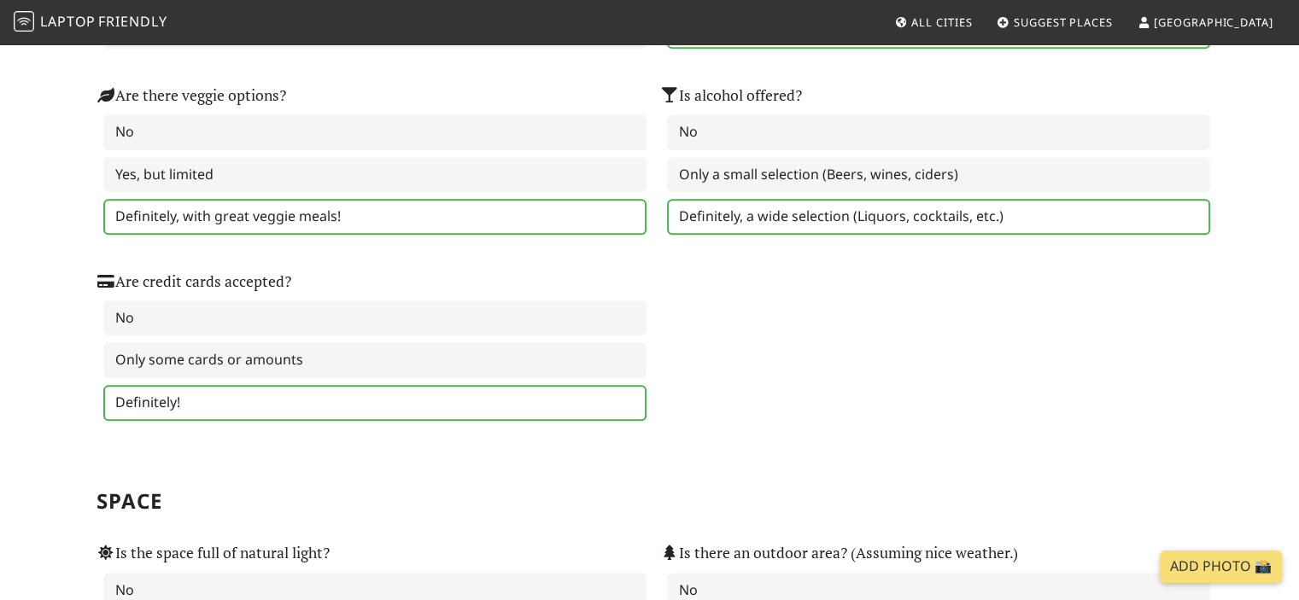
click at [393, 385] on label "Definitely!" at bounding box center [374, 403] width 543 height 36
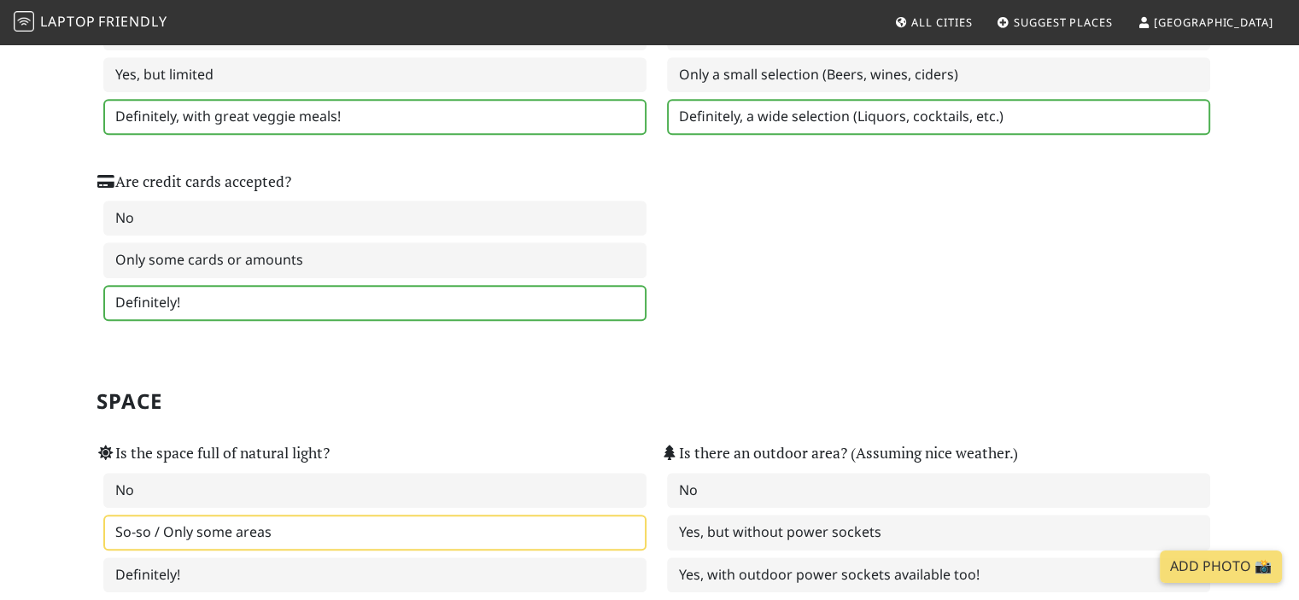
scroll to position [1537, 0]
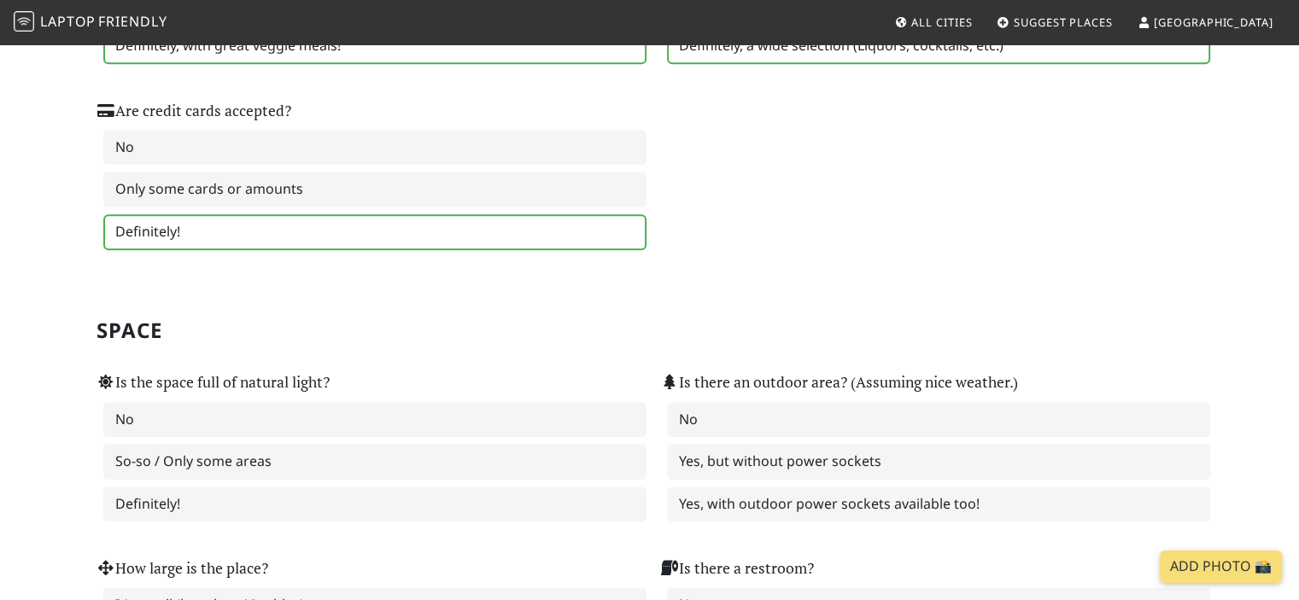
drag, startPoint x: 500, startPoint y: 265, endPoint x: 494, endPoint y: 297, distance: 33.0
drag, startPoint x: 494, startPoint y: 297, endPoint x: 407, endPoint y: 303, distance: 87.3
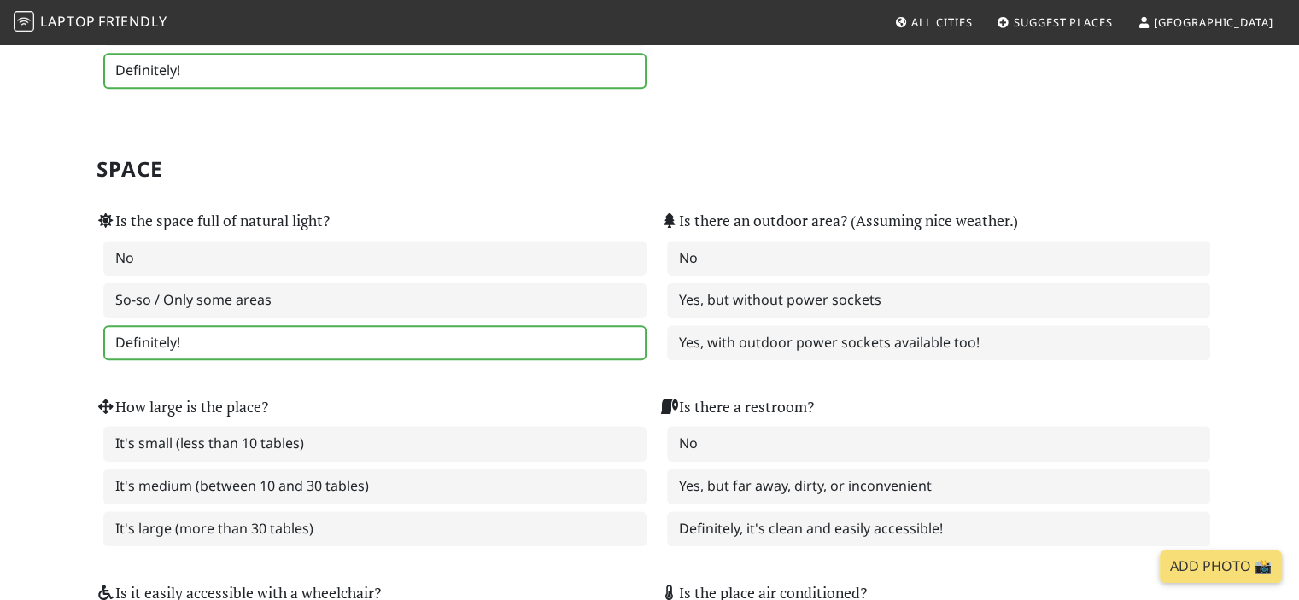
scroll to position [1623, 0]
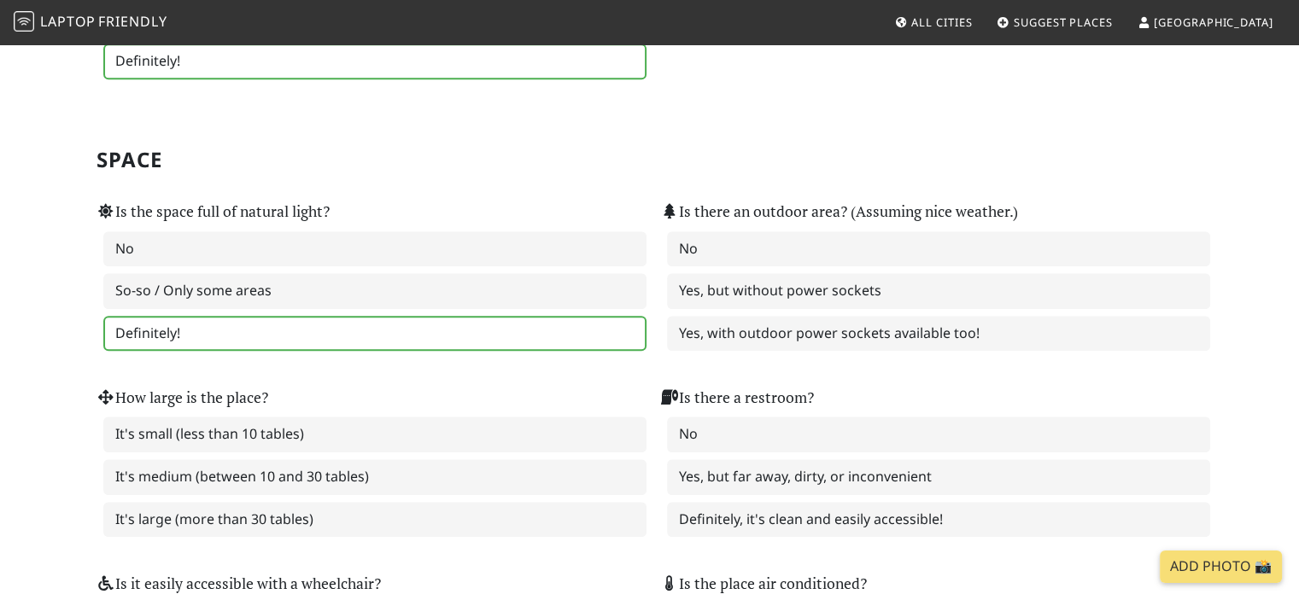
click at [345, 320] on label "Definitely!" at bounding box center [374, 334] width 543 height 36
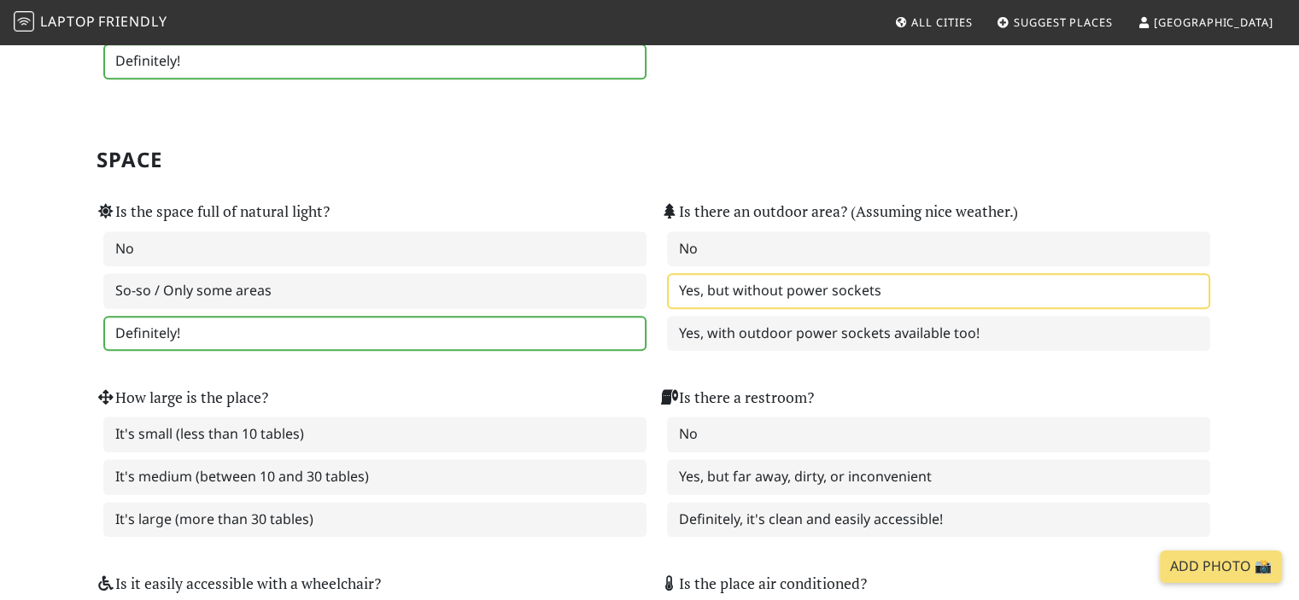
click at [822, 276] on label "Yes, but without power sockets" at bounding box center [938, 291] width 543 height 36
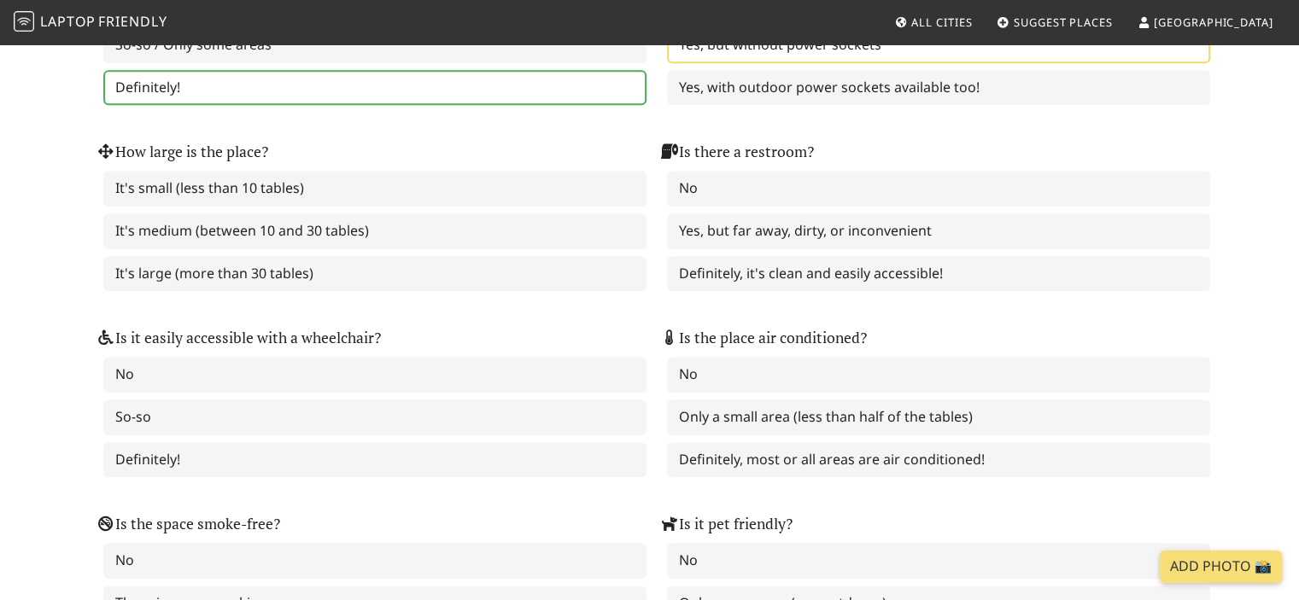
scroll to position [1879, 0]
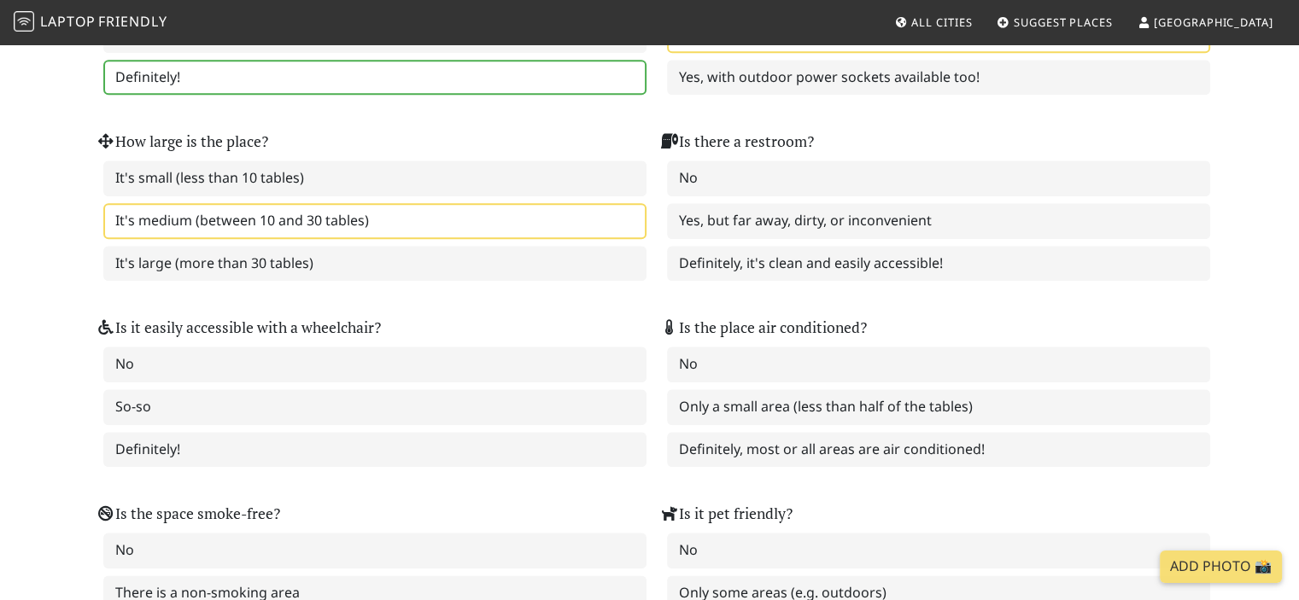
click at [467, 210] on label "It's medium (between 10 and 30 tables)" at bounding box center [374, 221] width 543 height 36
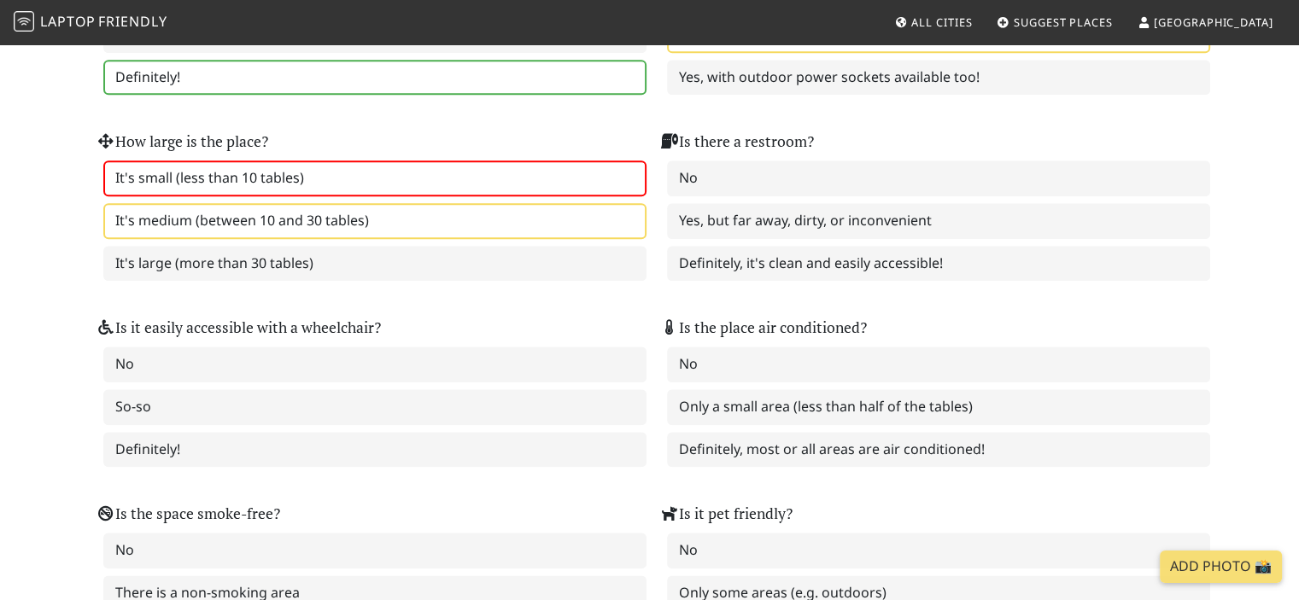
click at [502, 173] on label "It's small (less than 10 tables)" at bounding box center [374, 179] width 543 height 36
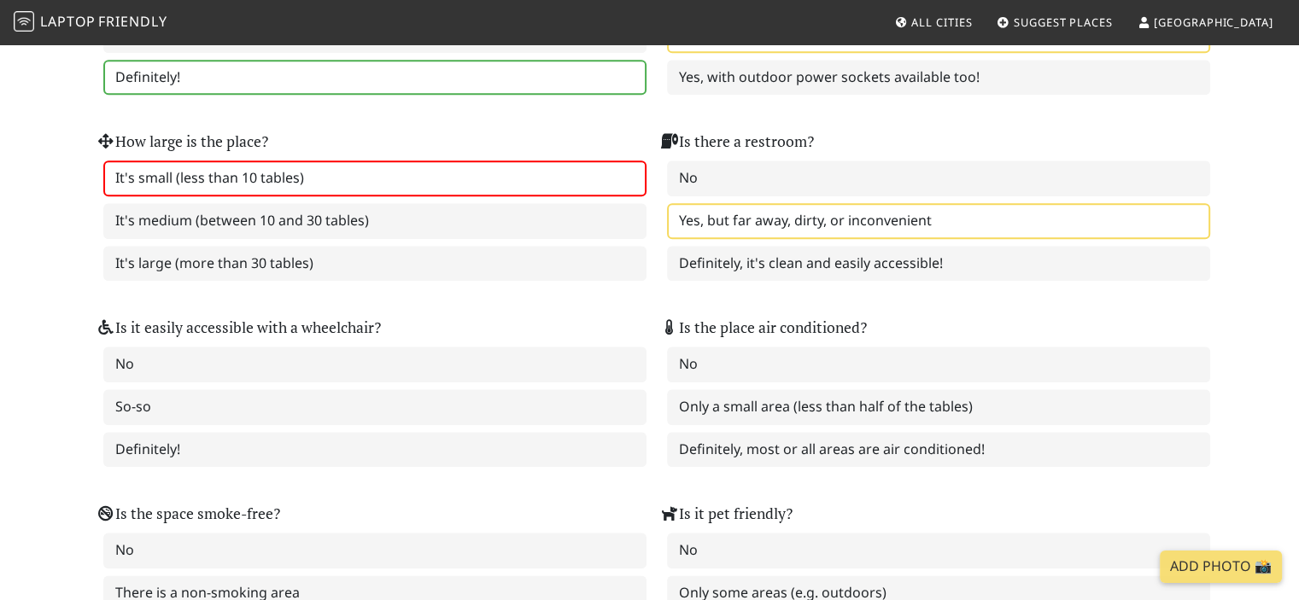
click at [763, 210] on label "Yes, but far away, dirty, or inconvenient" at bounding box center [938, 221] width 543 height 36
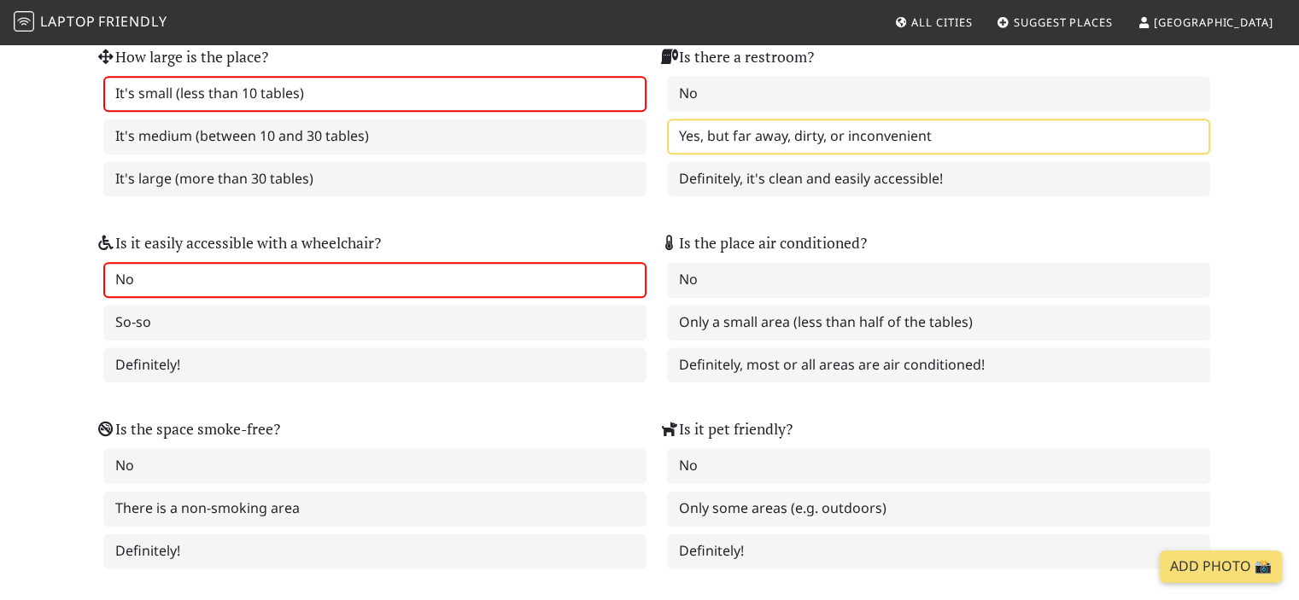
scroll to position [1964, 0]
click at [431, 261] on label "No" at bounding box center [374, 279] width 543 height 36
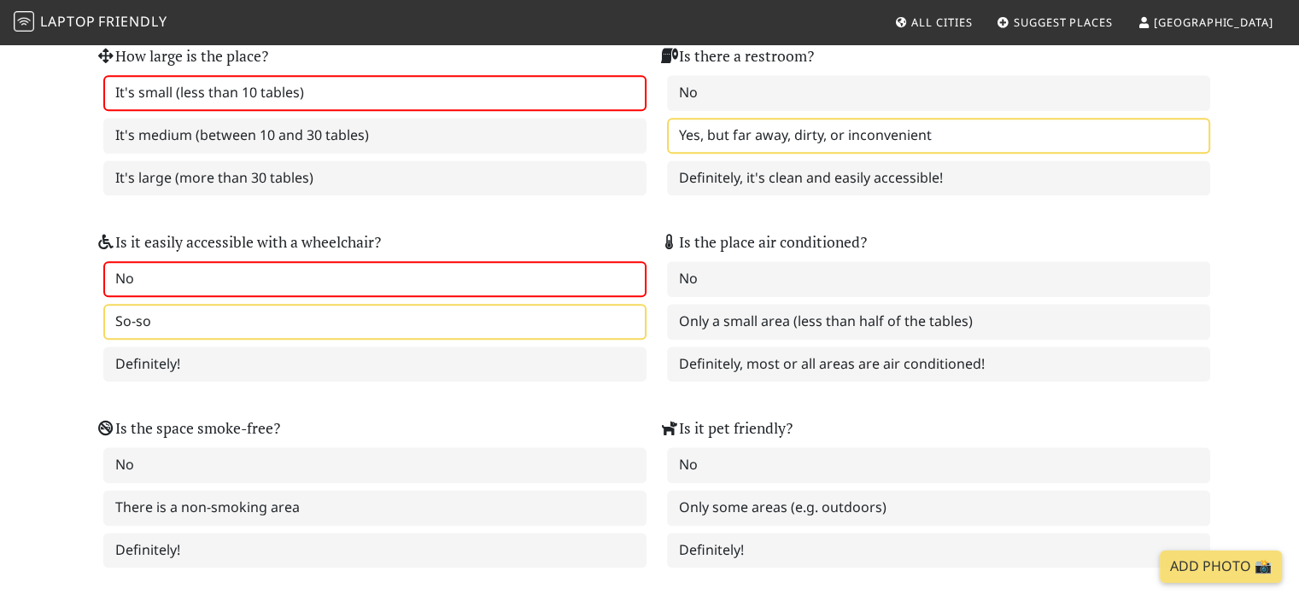
click at [483, 304] on label "So-so" at bounding box center [374, 322] width 543 height 36
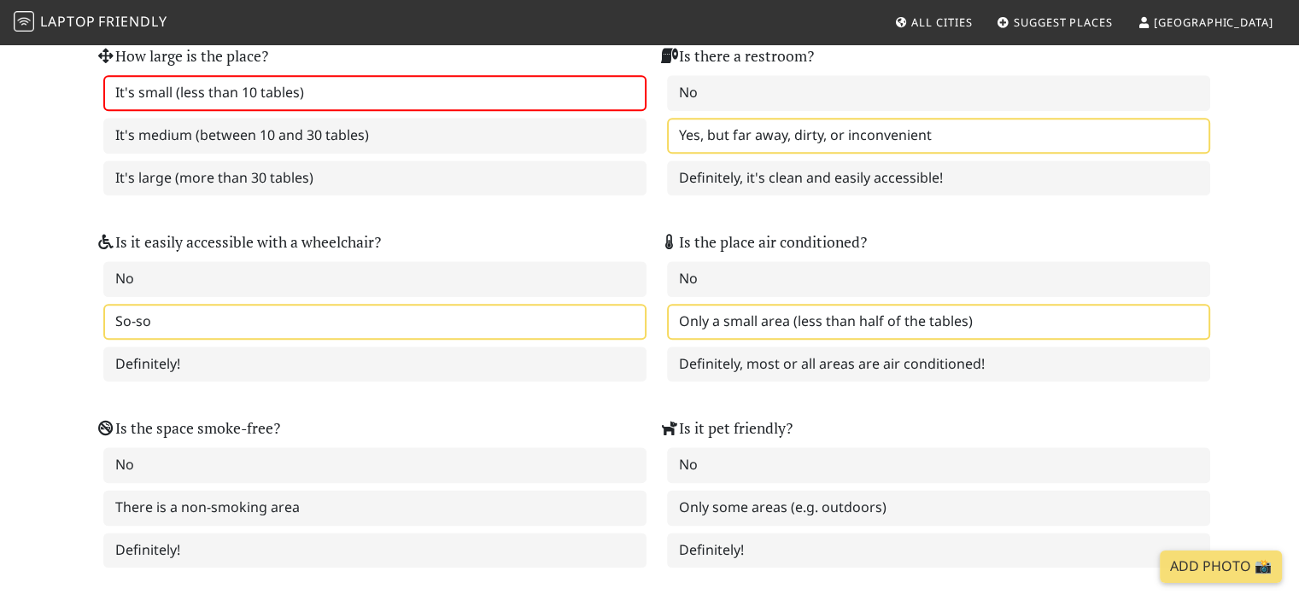
click at [743, 304] on label "Only a small area (less than half of the tables)" at bounding box center [938, 322] width 543 height 36
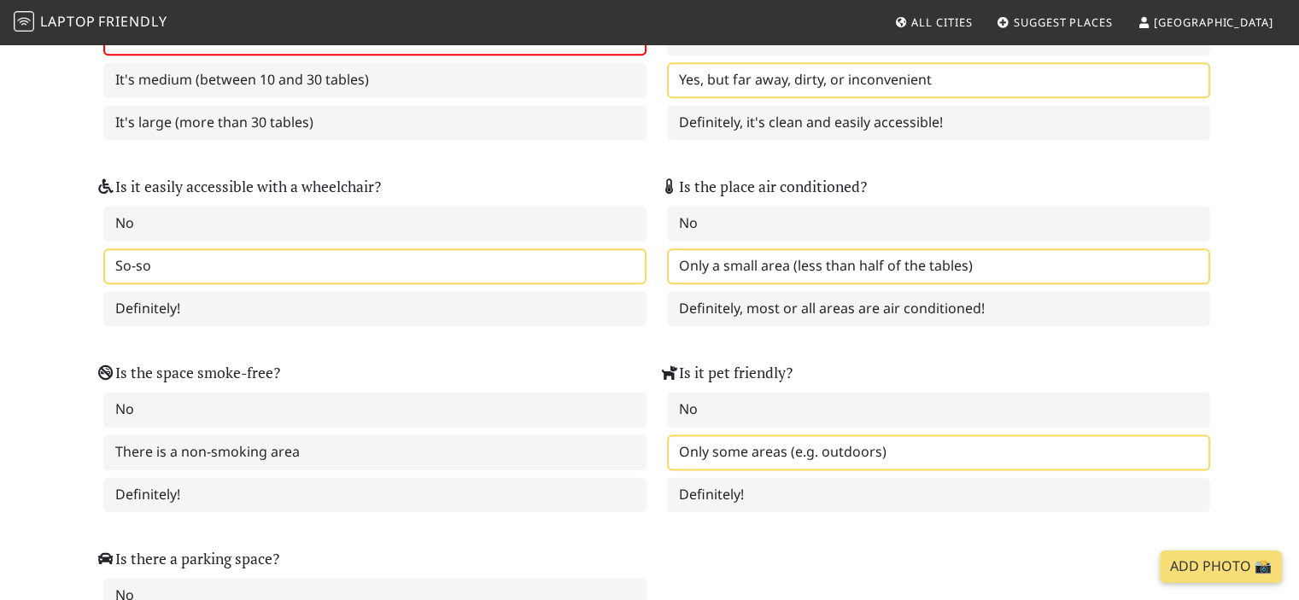
scroll to position [2220, 0]
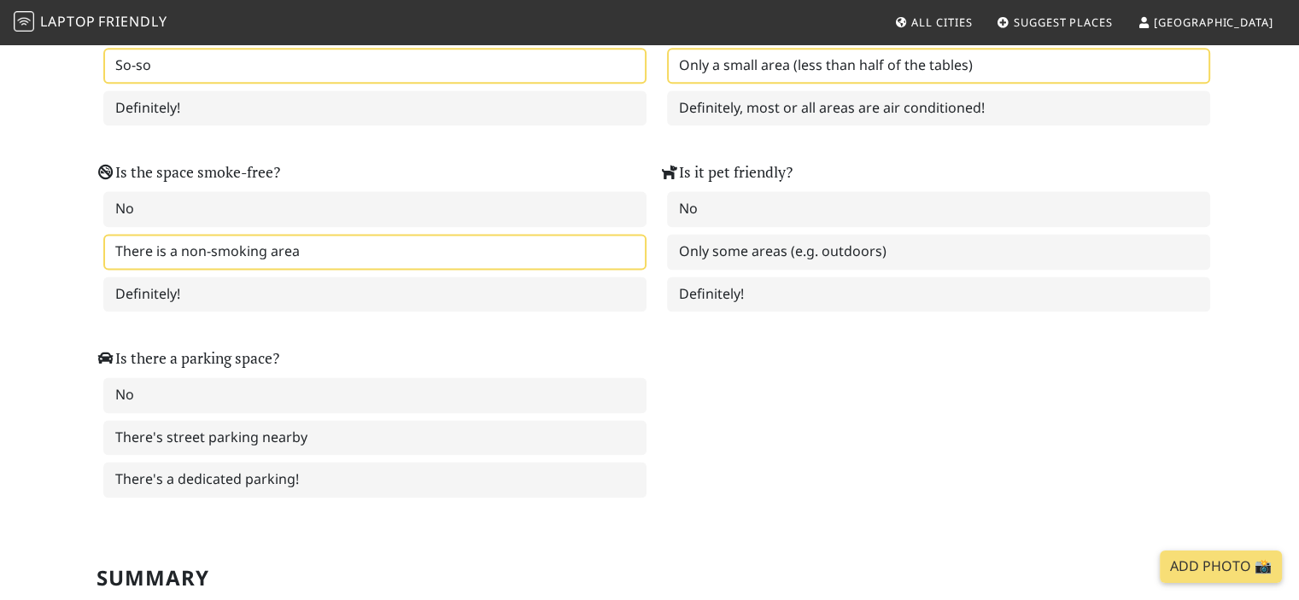
click at [427, 234] on label "There is a non-smoking area" at bounding box center [374, 252] width 543 height 36
click at [762, 236] on label "Only some areas (e.g. outdoors)" at bounding box center [938, 252] width 543 height 36
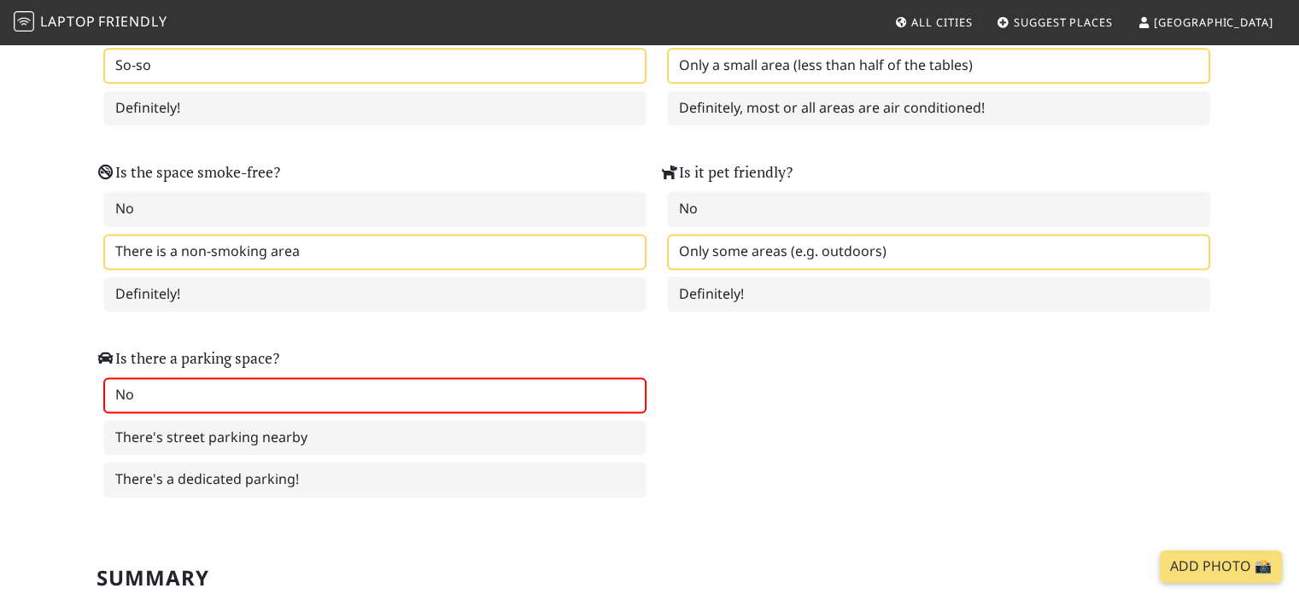
click at [342, 377] on label "No" at bounding box center [374, 395] width 543 height 36
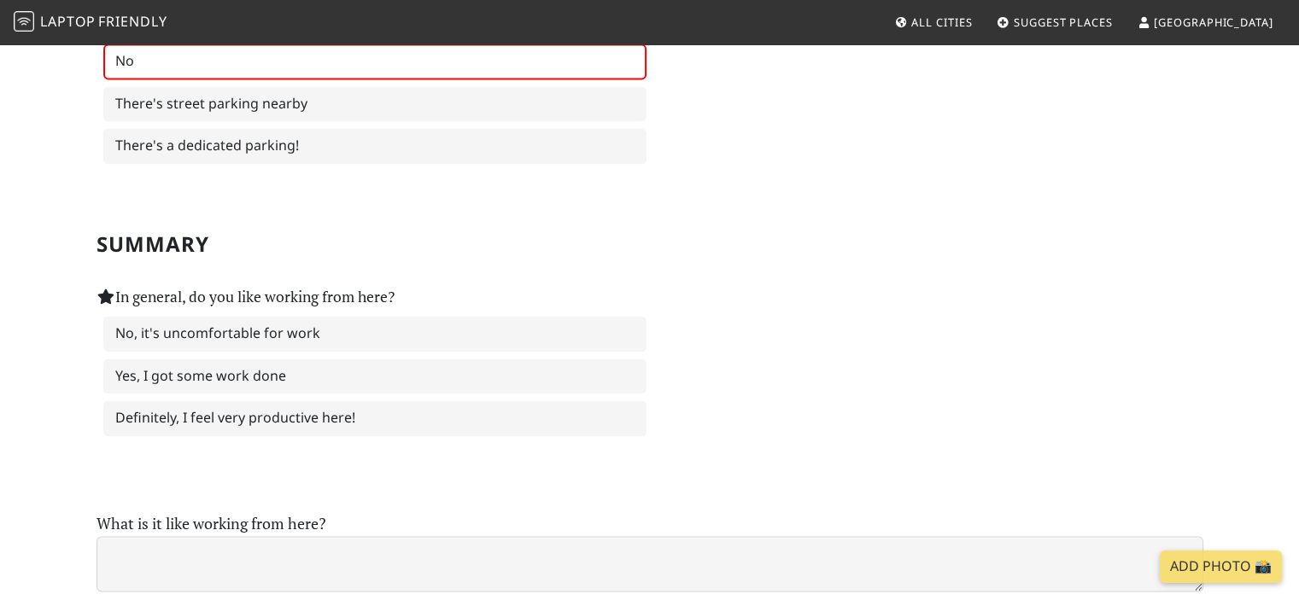
scroll to position [2647, 0]
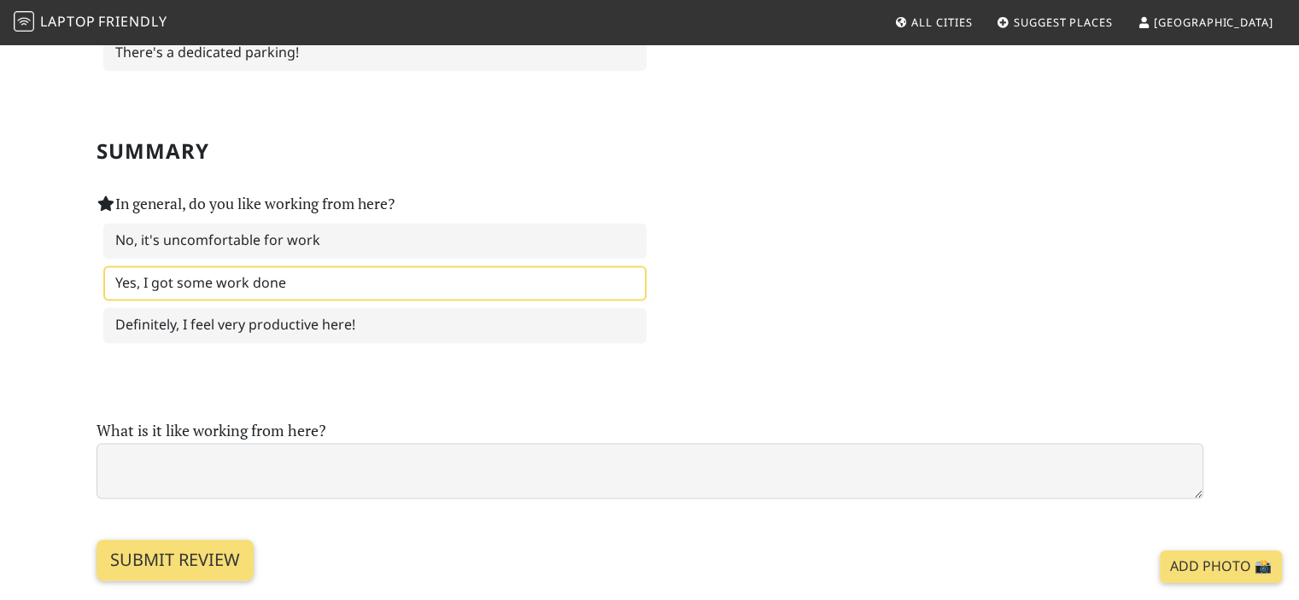
click at [331, 266] on label "Yes, I got some work done" at bounding box center [374, 284] width 543 height 36
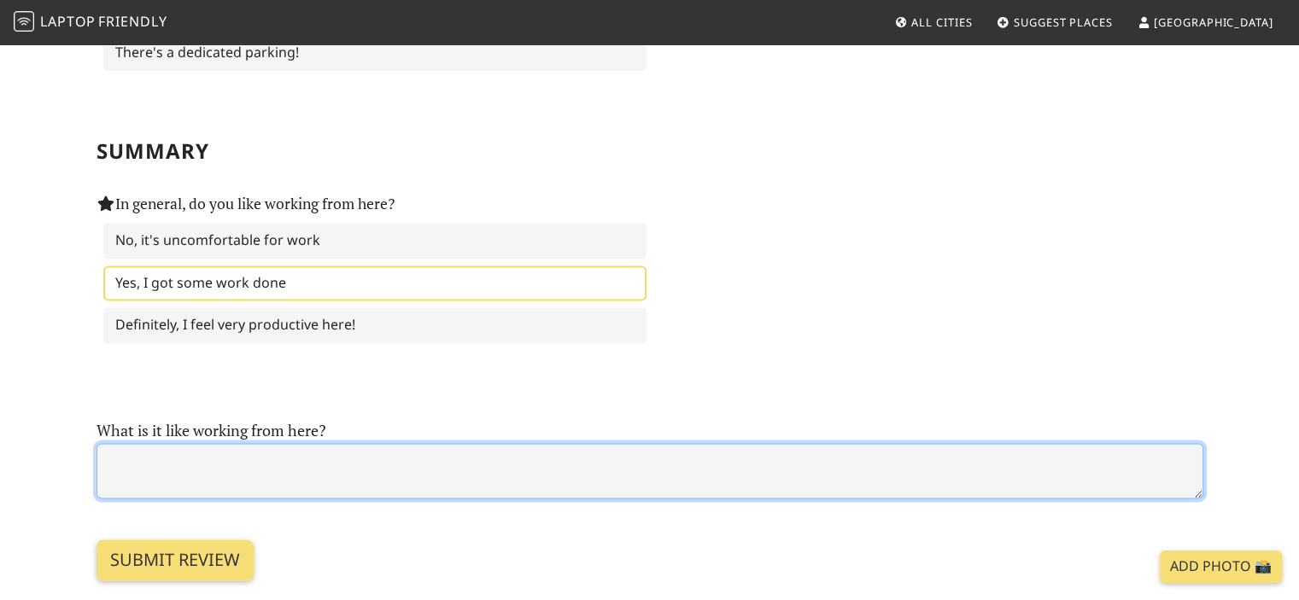
click at [248, 443] on textarea at bounding box center [650, 471] width 1107 height 56
paste textarea "Nice street view, nice interior and posterior designs, spending a summer on it’…"
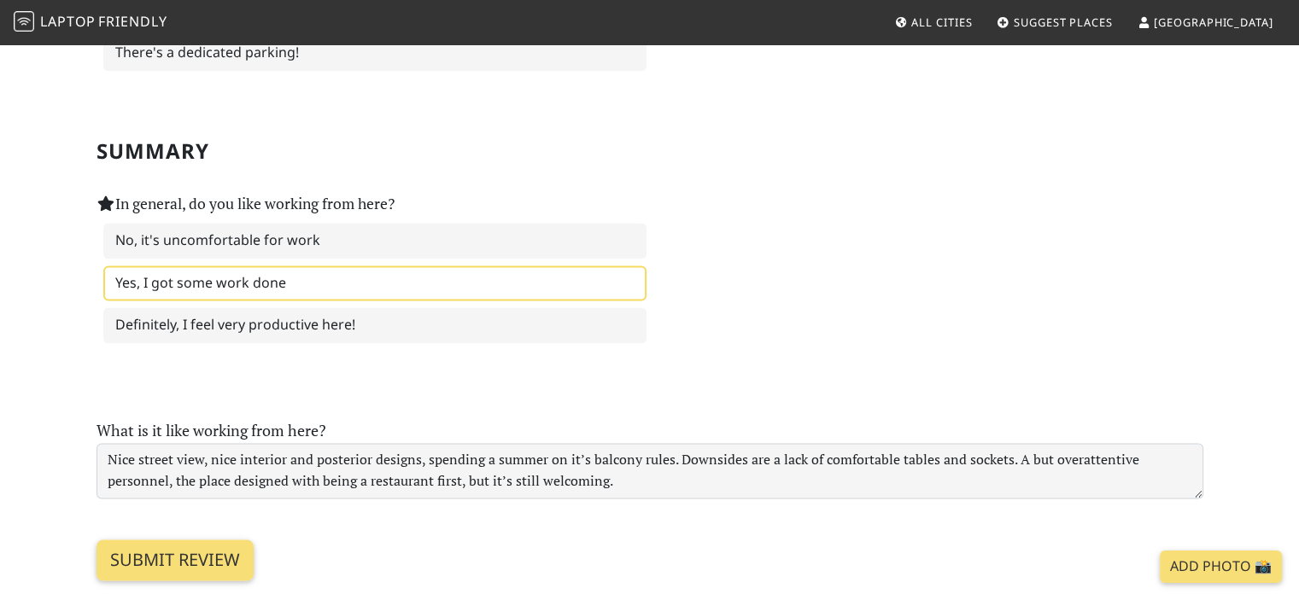
drag, startPoint x: 632, startPoint y: 493, endPoint x: 559, endPoint y: 497, distance: 72.7
click at [559, 499] on section "Submit review" at bounding box center [650, 540] width 1107 height 82
drag, startPoint x: 622, startPoint y: 496, endPoint x: 598, endPoint y: 495, distance: 23.9
click at [598, 499] on section "Submit review" at bounding box center [650, 540] width 1107 height 82
drag, startPoint x: 815, startPoint y: 503, endPoint x: 810, endPoint y: 488, distance: 15.1
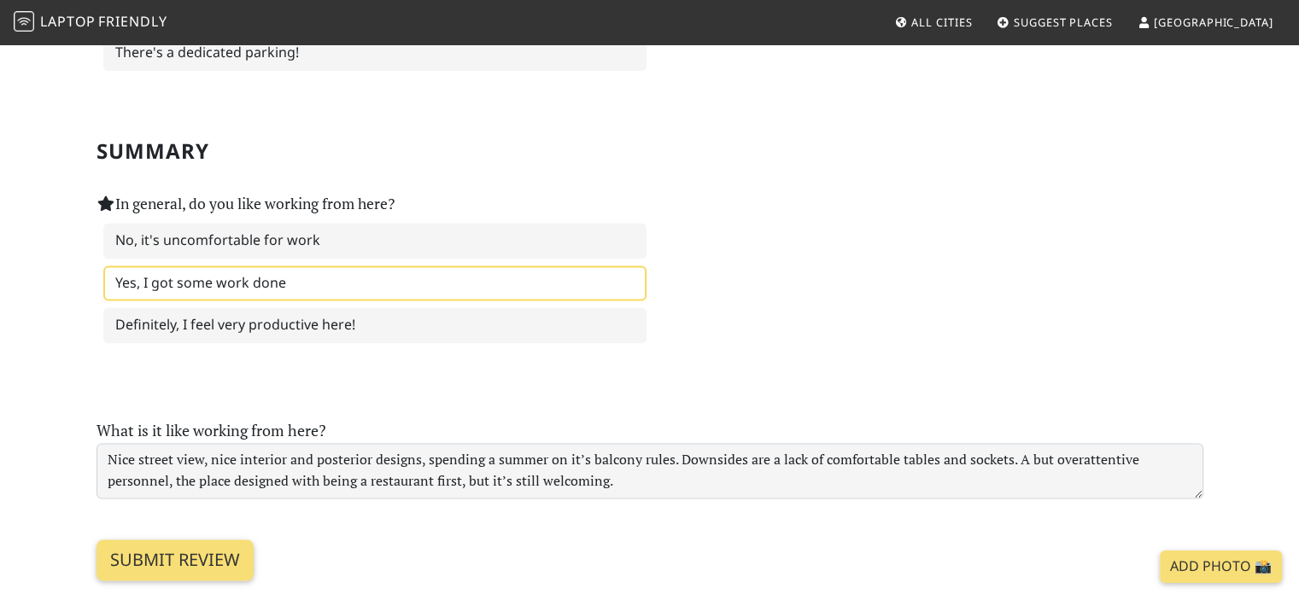
click at [811, 499] on section "Submit review" at bounding box center [650, 540] width 1107 height 82
click at [546, 499] on section "Submit review" at bounding box center [650, 540] width 1107 height 82
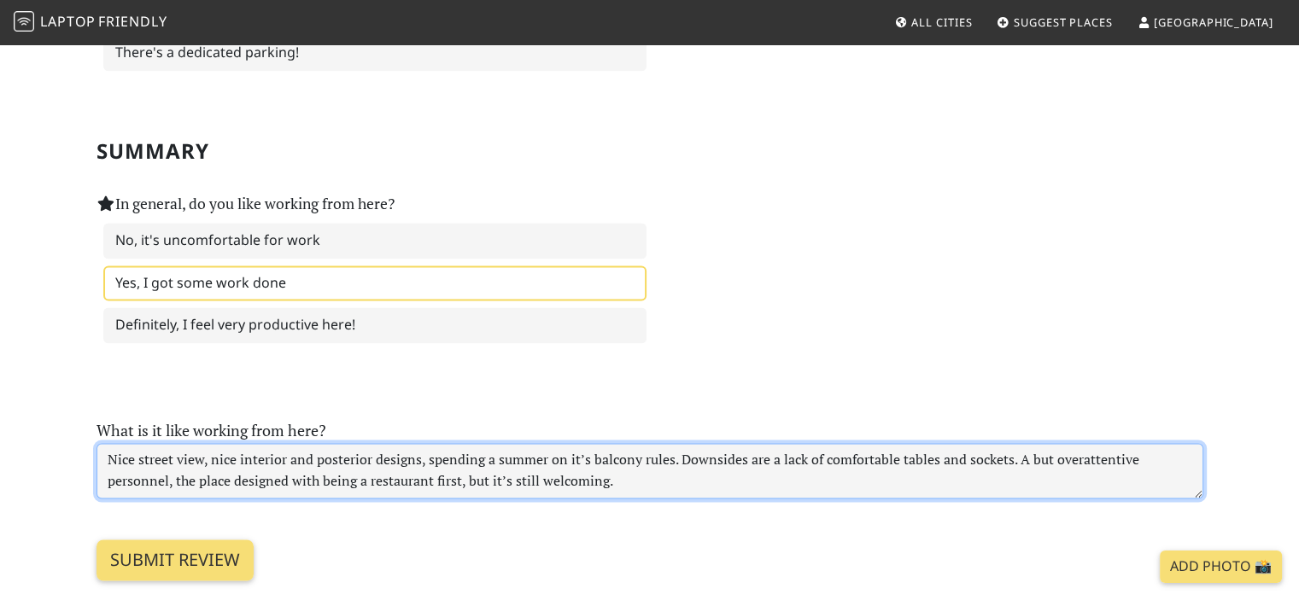
click at [559, 443] on textarea "Nice street view, nice interior and posterior designs, spending a summer on it’…" at bounding box center [650, 471] width 1107 height 56
click at [488, 443] on textarea "Nice street view, nice interior and posterior designs, spending a summer on it’…" at bounding box center [650, 471] width 1107 height 56
paste textarea "s balcony rules. Downside is a lack of comfortable tables and sockets. A bit ov…"
type textarea "Nice street view, nice interior and posterior designs, spending a summer on its…"
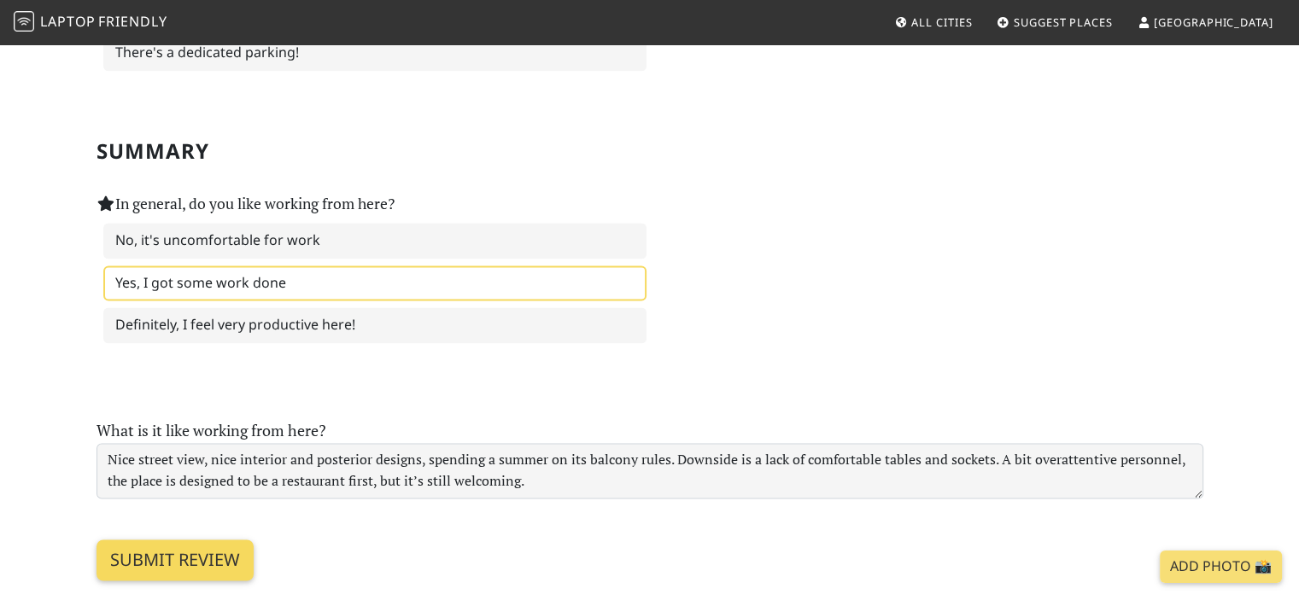
click at [208, 540] on input "Submit review" at bounding box center [175, 560] width 157 height 41
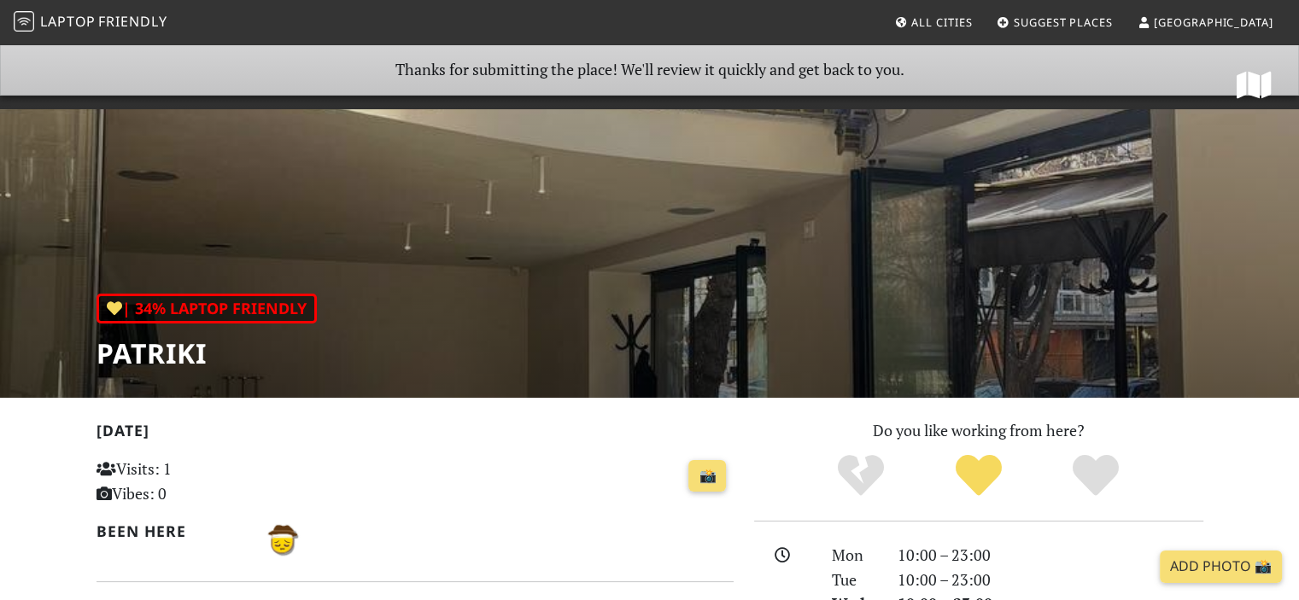
drag, startPoint x: 830, startPoint y: 85, endPoint x: 659, endPoint y: 168, distance: 190.2
click at [659, 167] on div "| 34% Laptop Friendly PATRIKI" at bounding box center [649, 220] width 1299 height 355
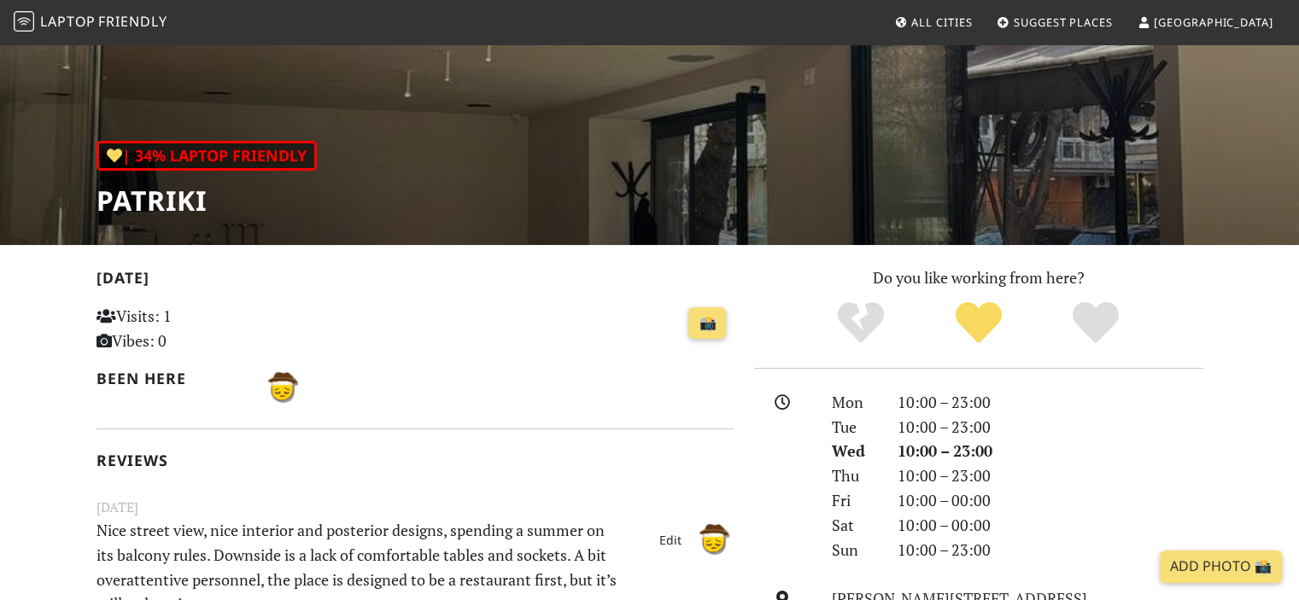
scroll to position [342, 0]
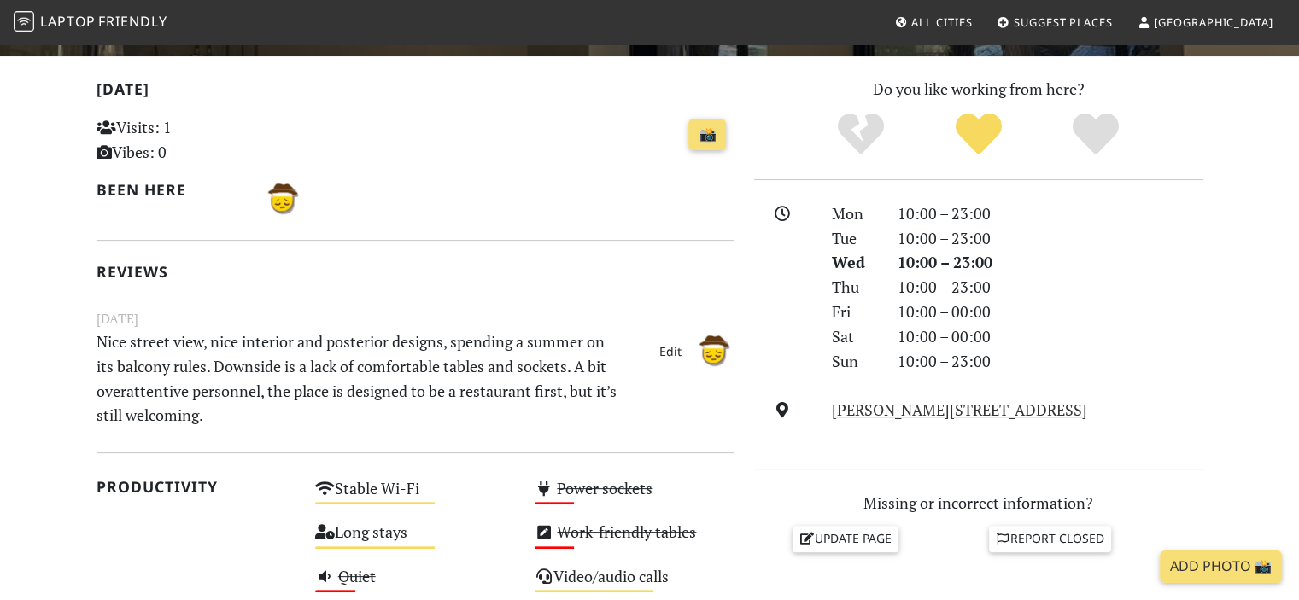
drag, startPoint x: 592, startPoint y: 148, endPoint x: 582, endPoint y: 160, distance: 15.7
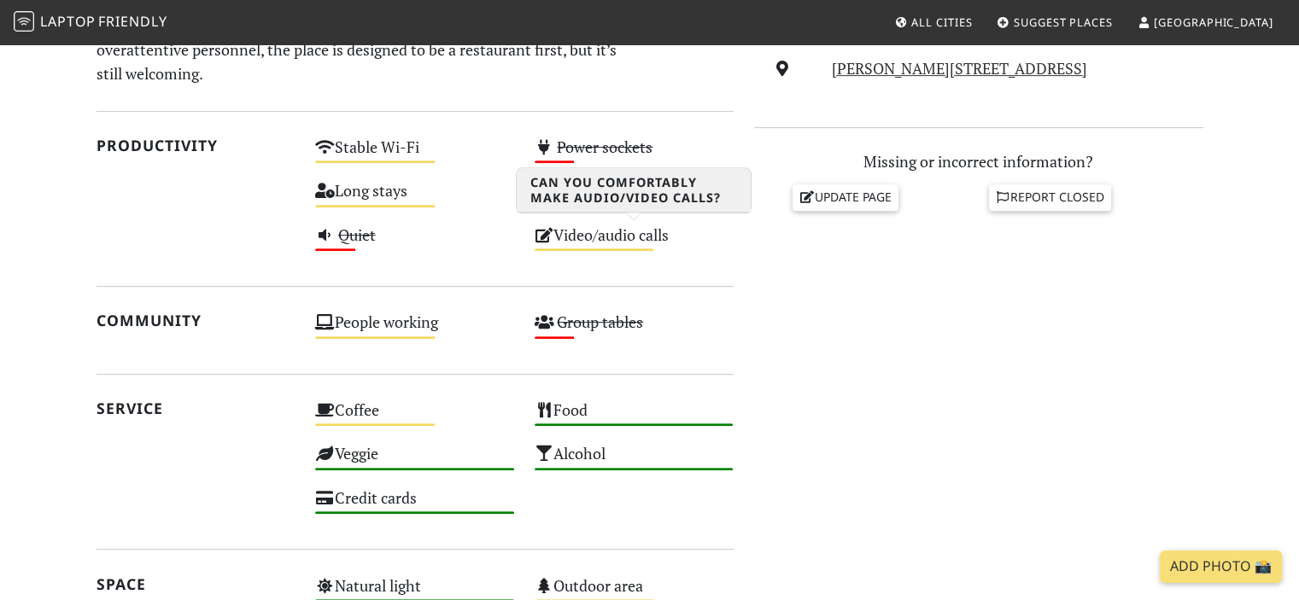
drag, startPoint x: 579, startPoint y: 224, endPoint x: 549, endPoint y: 187, distance: 47.3
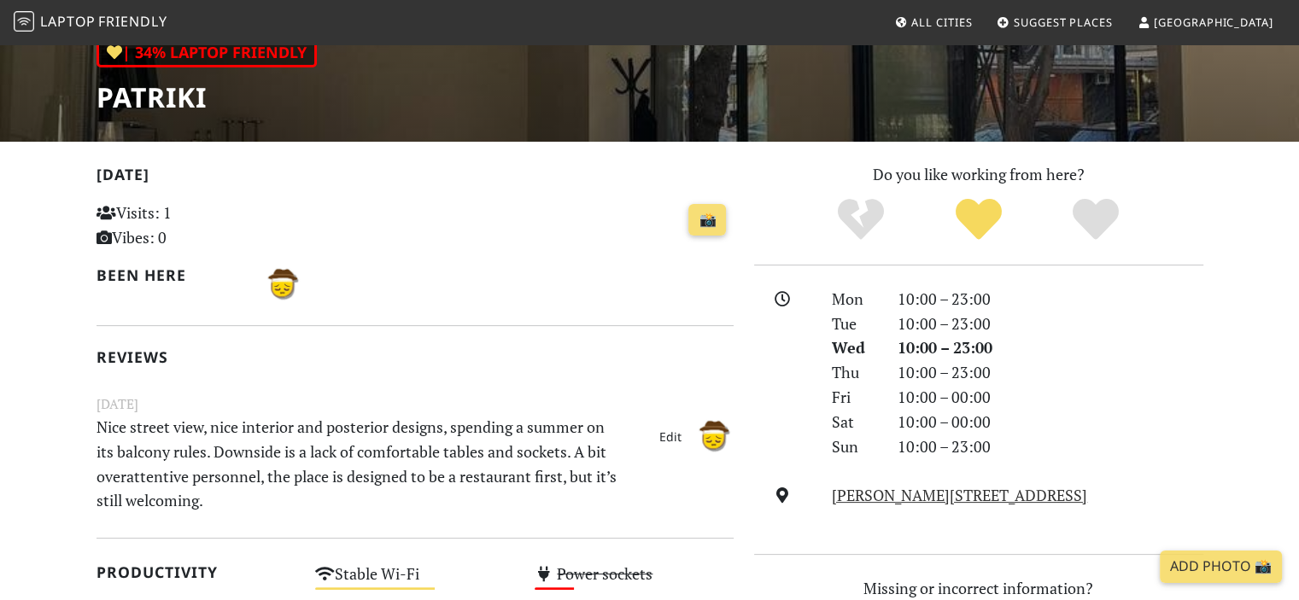
drag, startPoint x: 579, startPoint y: 265, endPoint x: 512, endPoint y: 251, distance: 68.8
click at [505, 253] on div "📸" at bounding box center [524, 230] width 438 height 67
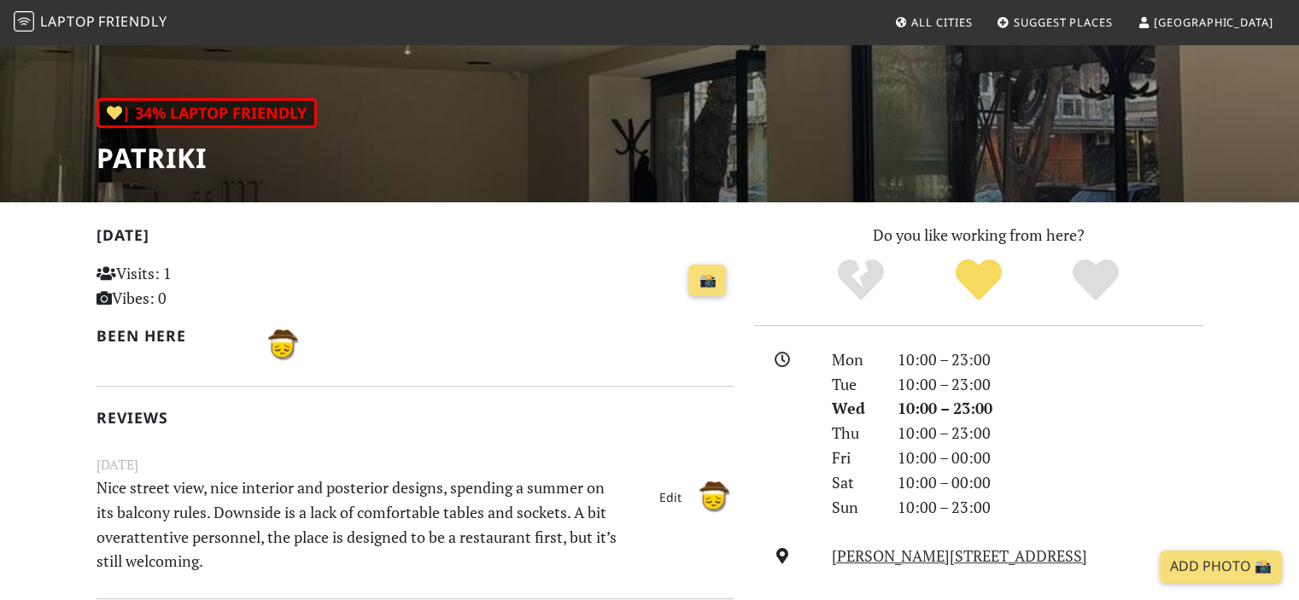
scroll to position [171, 0]
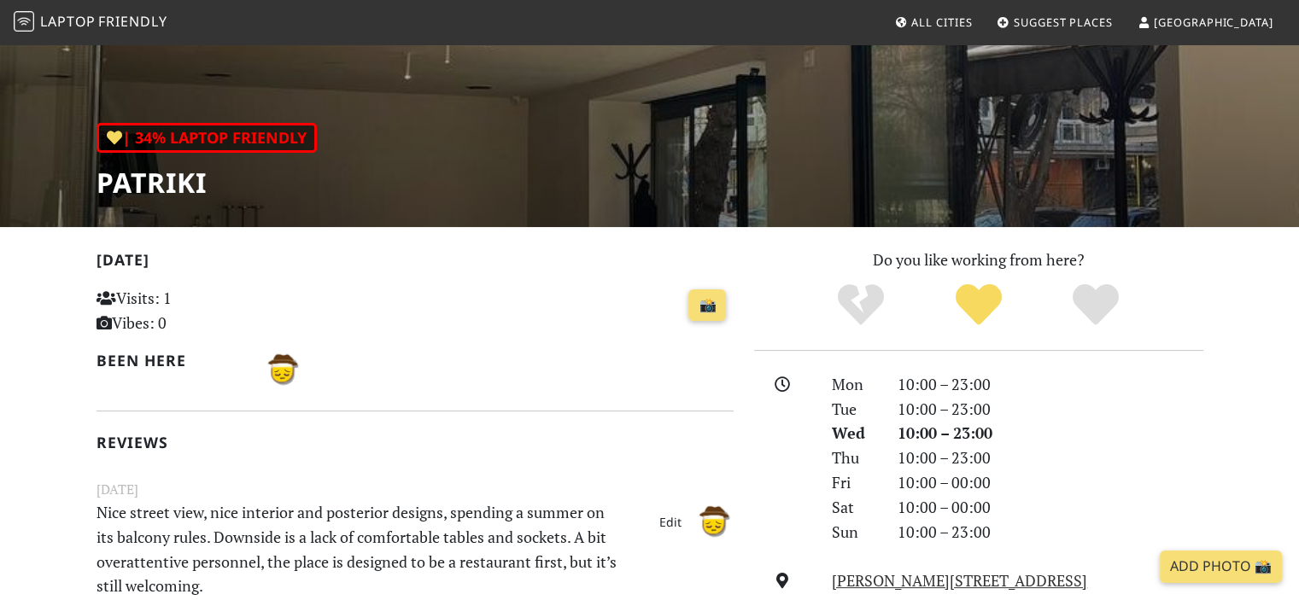
drag, startPoint x: 574, startPoint y: 257, endPoint x: 502, endPoint y: 285, distance: 77.1
click at [496, 282] on div "[DATE] Visits: 1 Vibes: 0 📸 Been here Reviews [DATE] Nice street view, nice int…" at bounding box center [415, 425] width 637 height 354
drag, startPoint x: 573, startPoint y: 287, endPoint x: 514, endPoint y: 284, distance: 59.0
click at [514, 284] on div "📸" at bounding box center [524, 306] width 418 height 46
click at [292, 267] on h2 "[DATE]" at bounding box center [415, 263] width 637 height 25
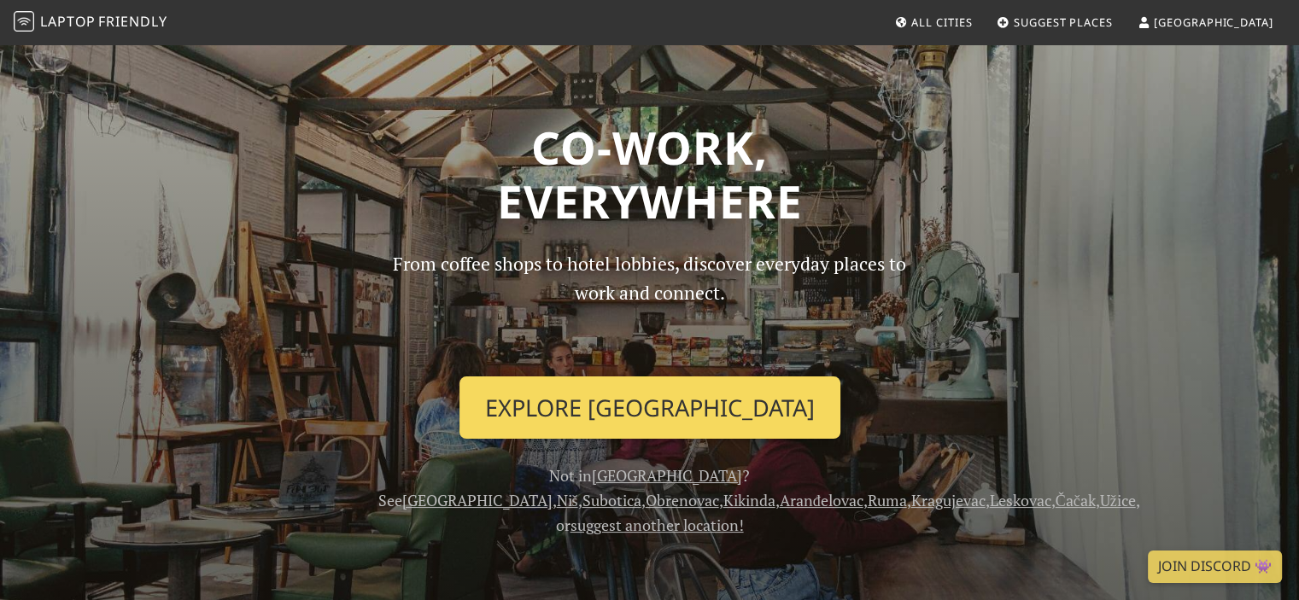
click at [599, 392] on link "Explore Belgrade" at bounding box center [649, 408] width 381 height 63
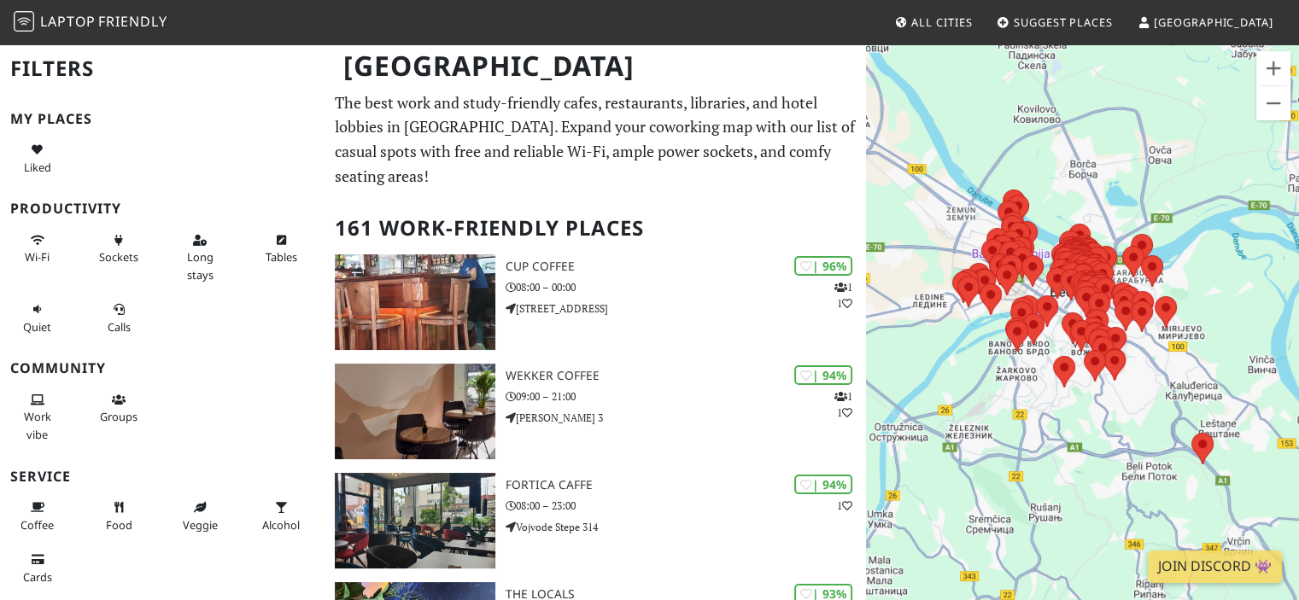
scroll to position [13135, 0]
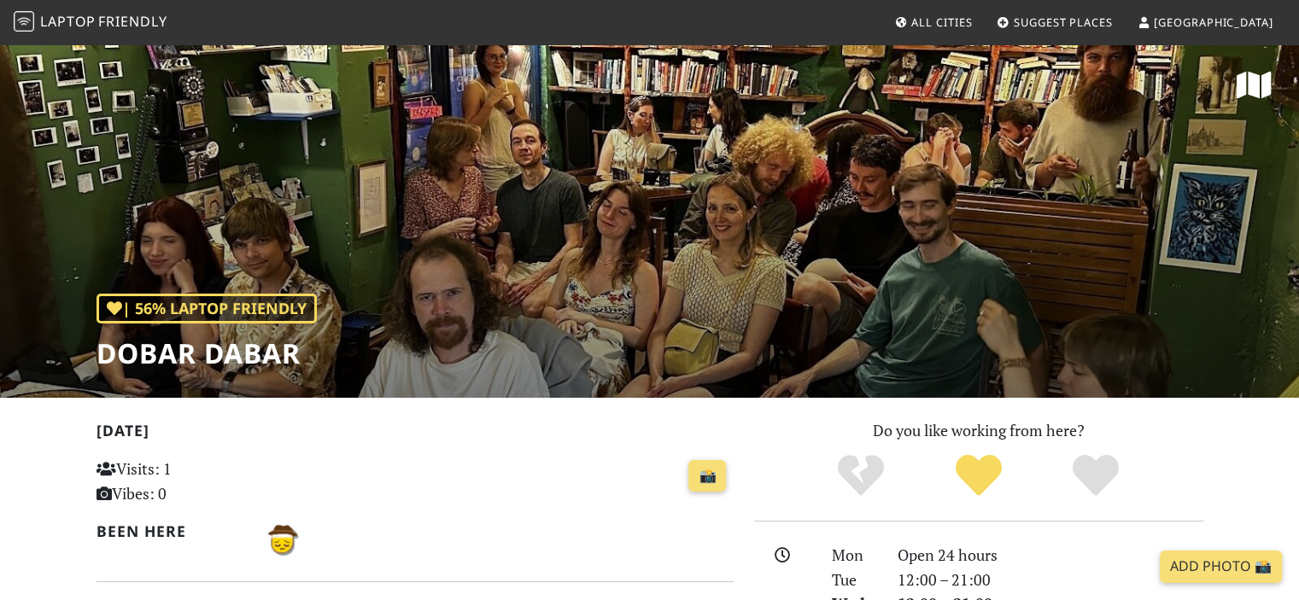
drag, startPoint x: 266, startPoint y: 412, endPoint x: 326, endPoint y: 336, distance: 97.4
